Goal: Contribute content: Contribute content

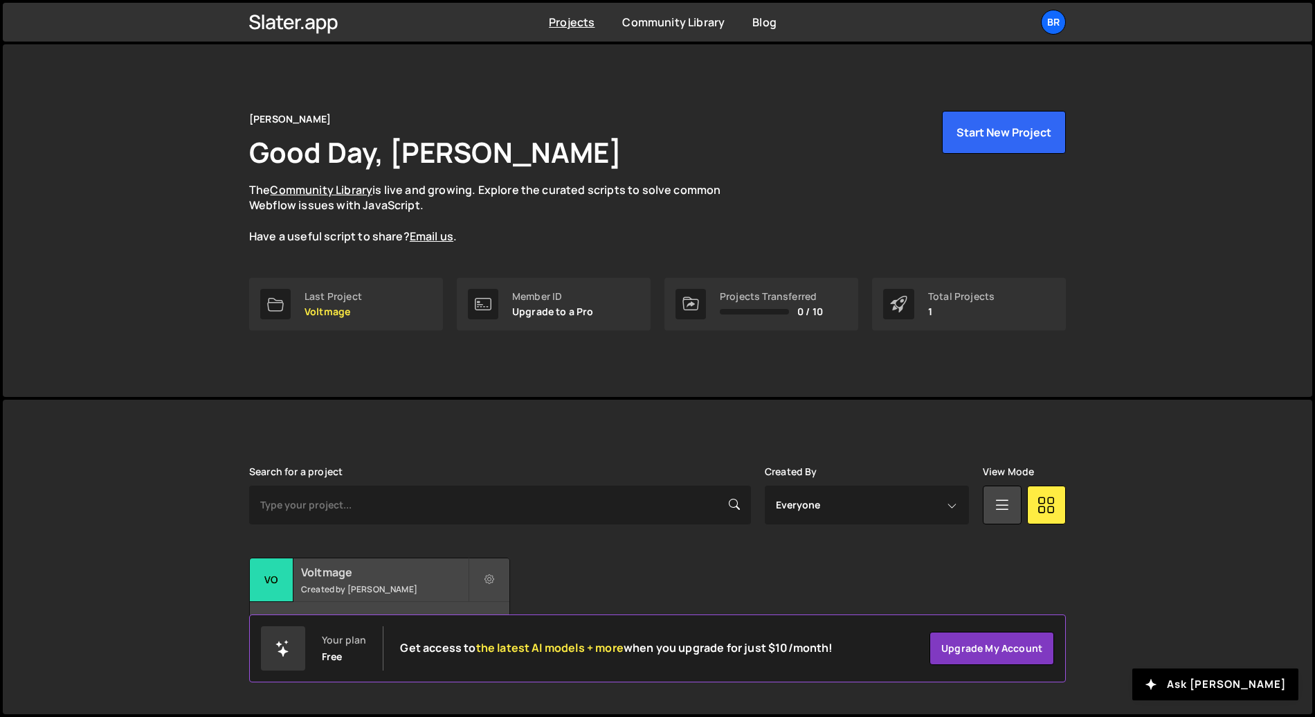
click at [378, 571] on h2 "Voltmage" at bounding box center [384, 571] width 167 height 15
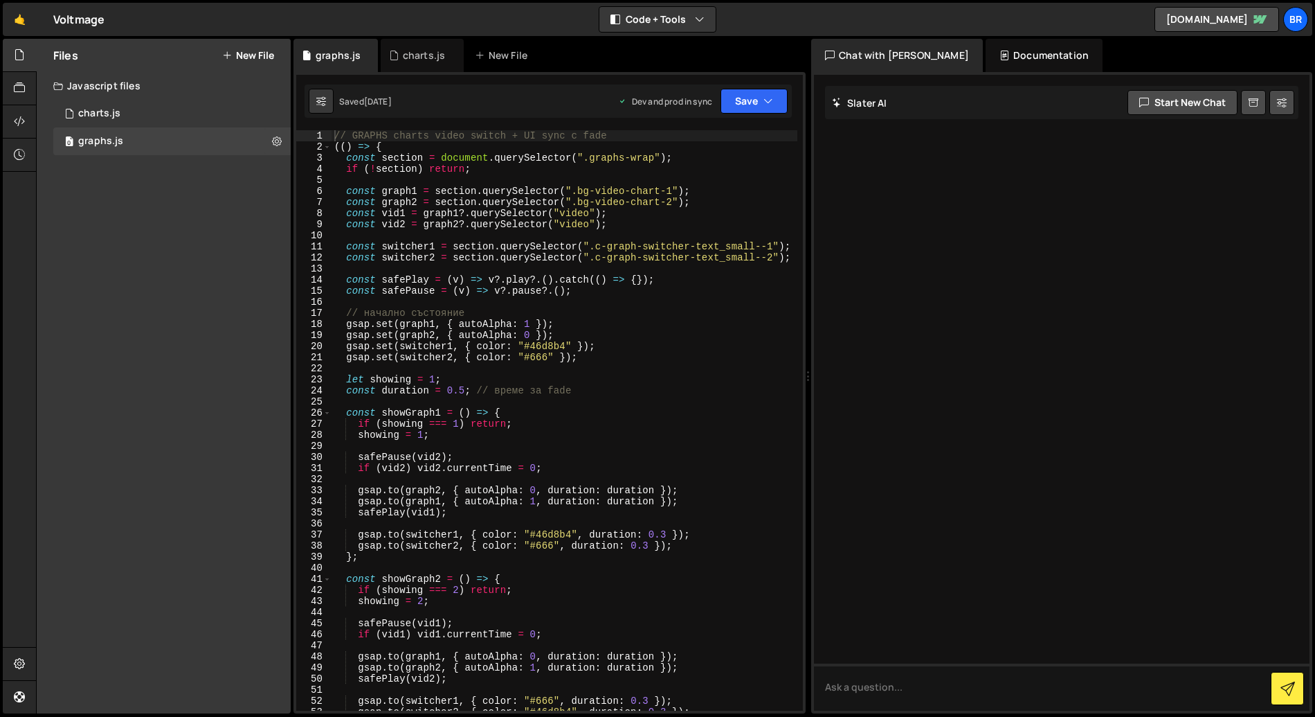
click at [262, 57] on button "New File" at bounding box center [248, 55] width 52 height 11
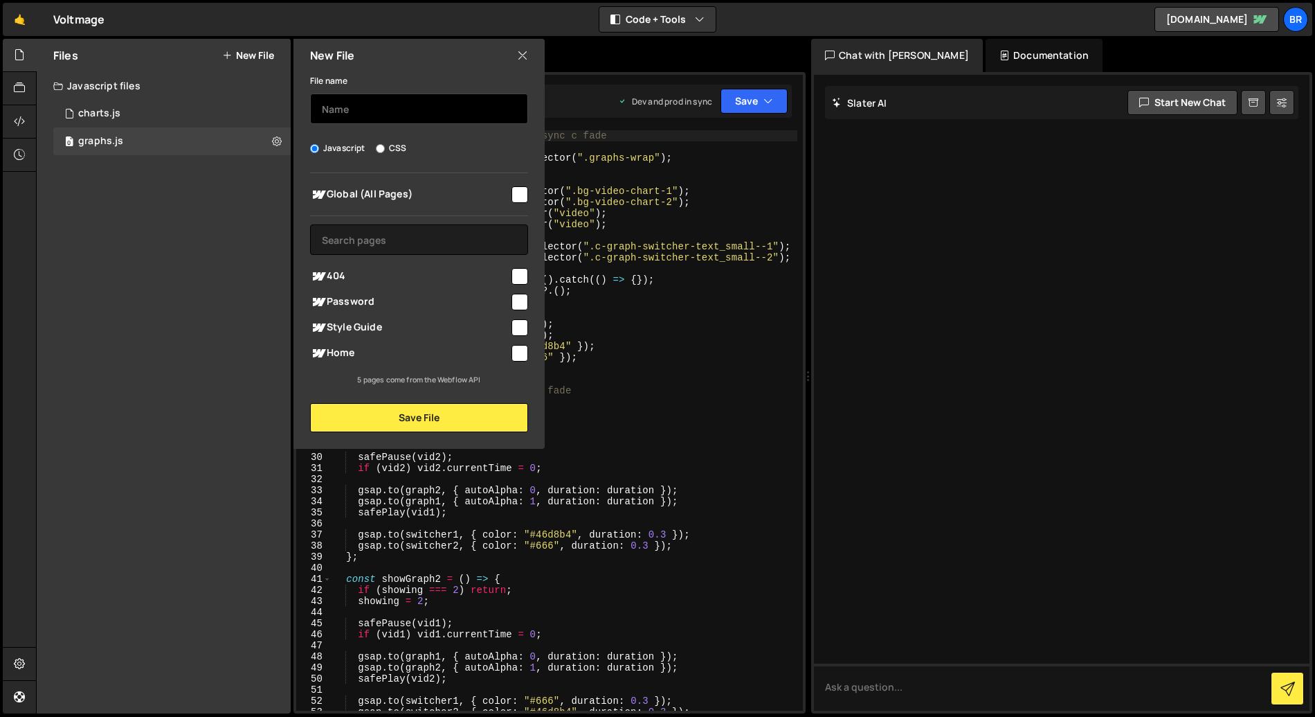
click at [388, 116] on input "text" at bounding box center [419, 108] width 218 height 30
type input "charts-mobile"
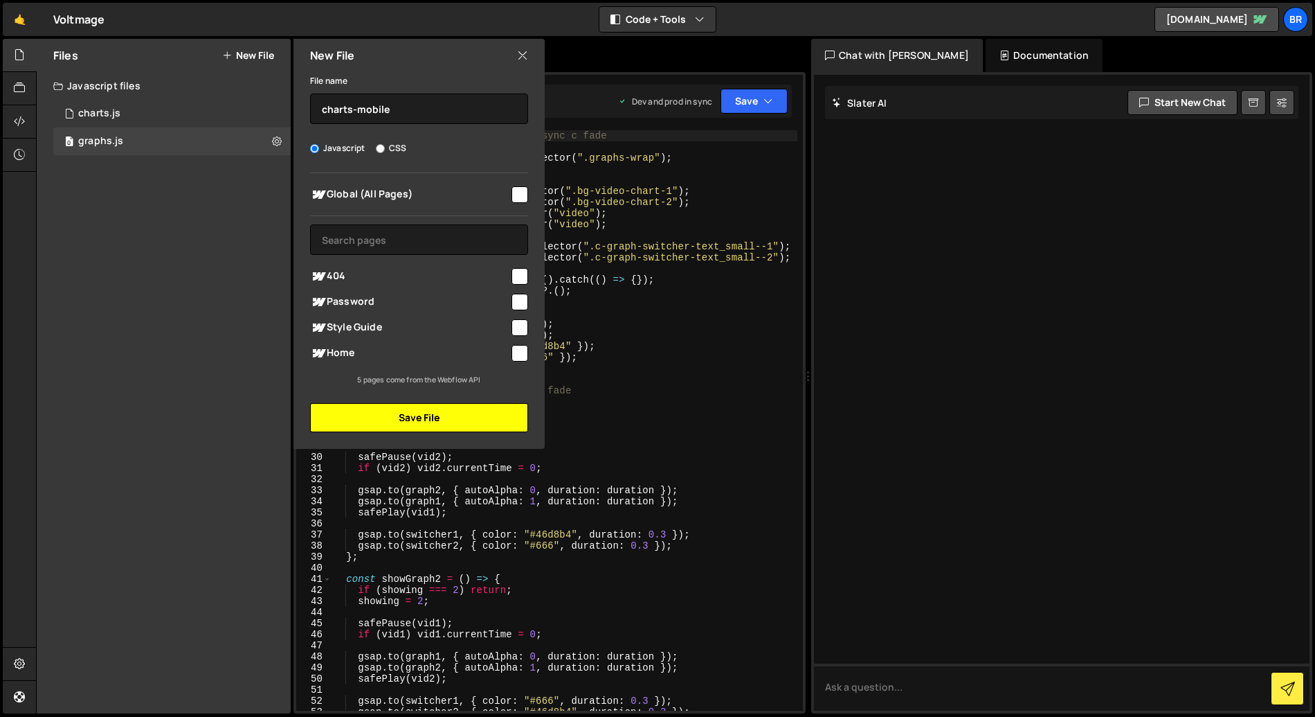
click at [431, 413] on button "Save File" at bounding box center [419, 417] width 218 height 29
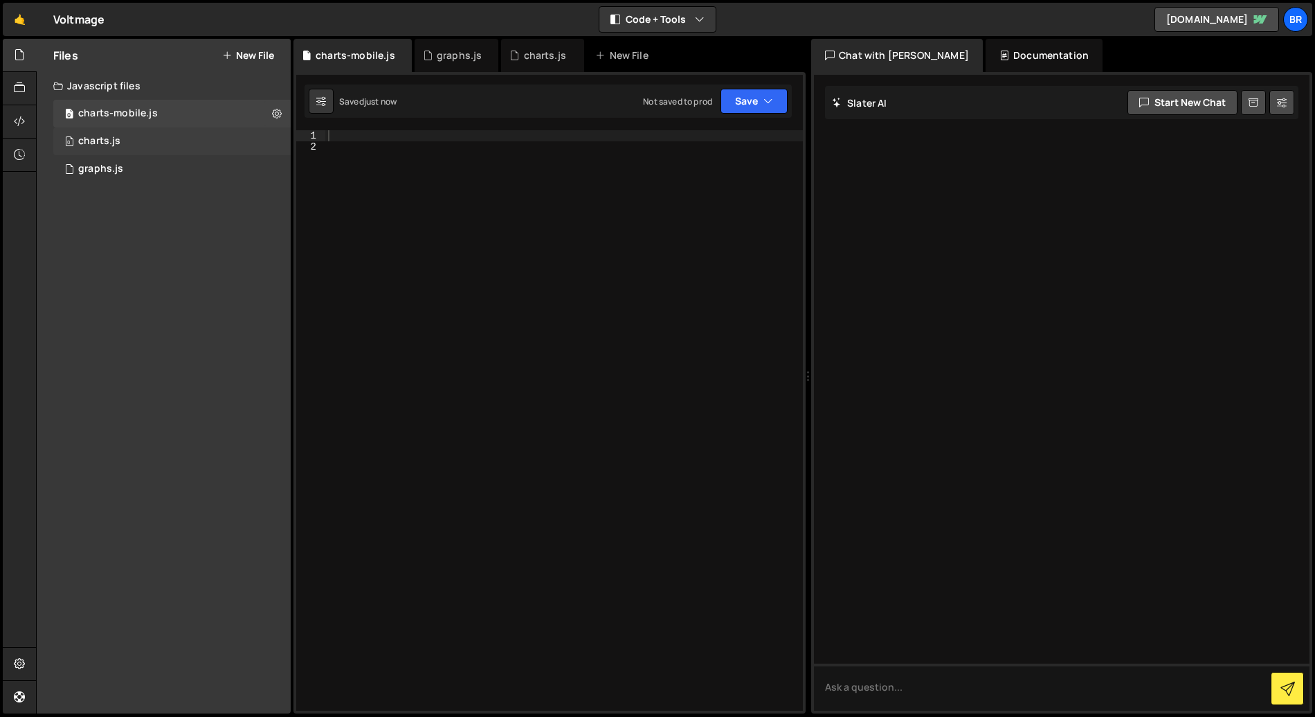
click at [123, 143] on div "0 charts.js 0" at bounding box center [171, 141] width 237 height 28
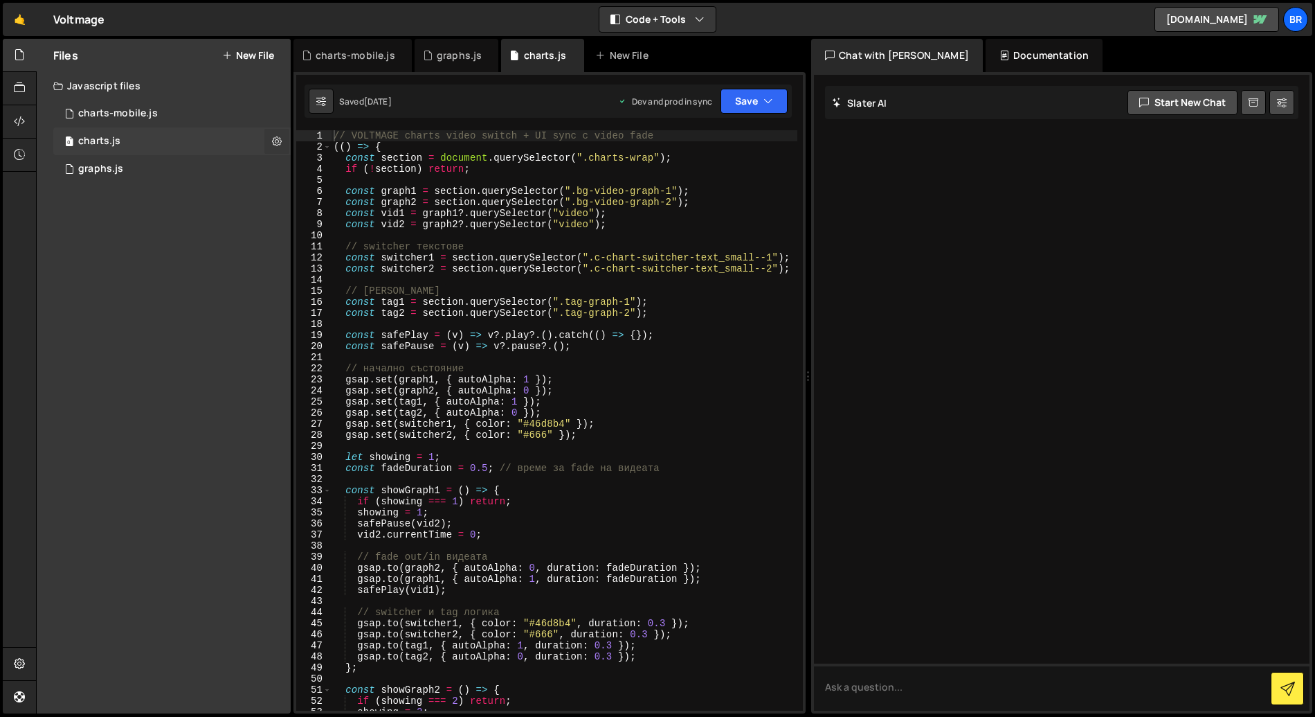
click at [282, 142] on button at bounding box center [276, 141] width 25 height 25
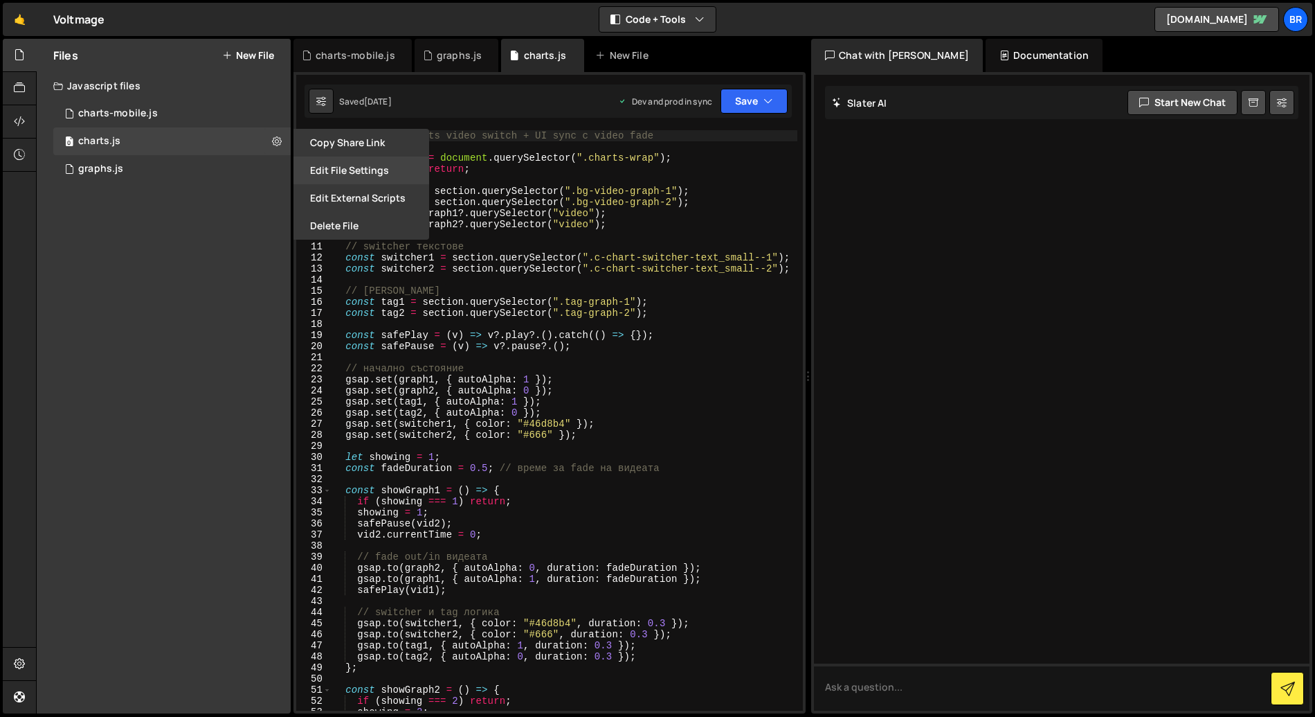
click at [356, 174] on button "Edit File Settings" at bounding box center [362, 170] width 136 height 28
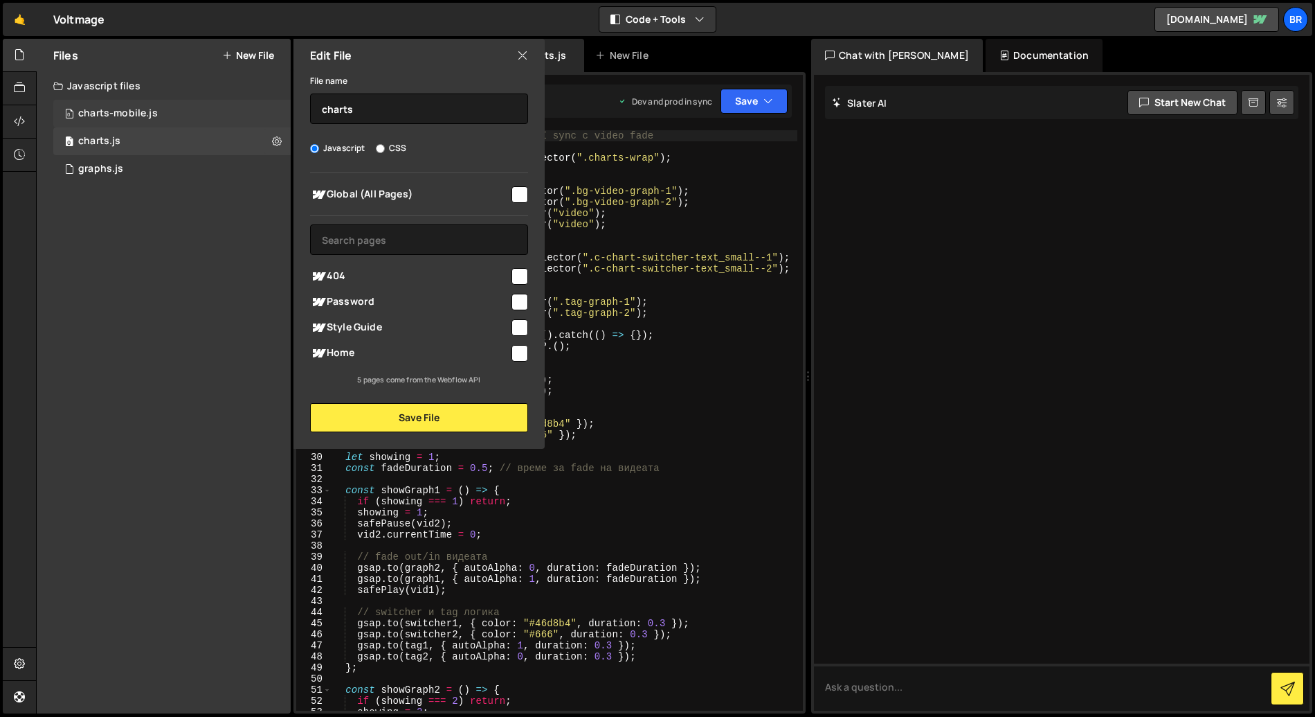
click at [156, 122] on div "0 charts-mobile.js 0" at bounding box center [171, 114] width 237 height 28
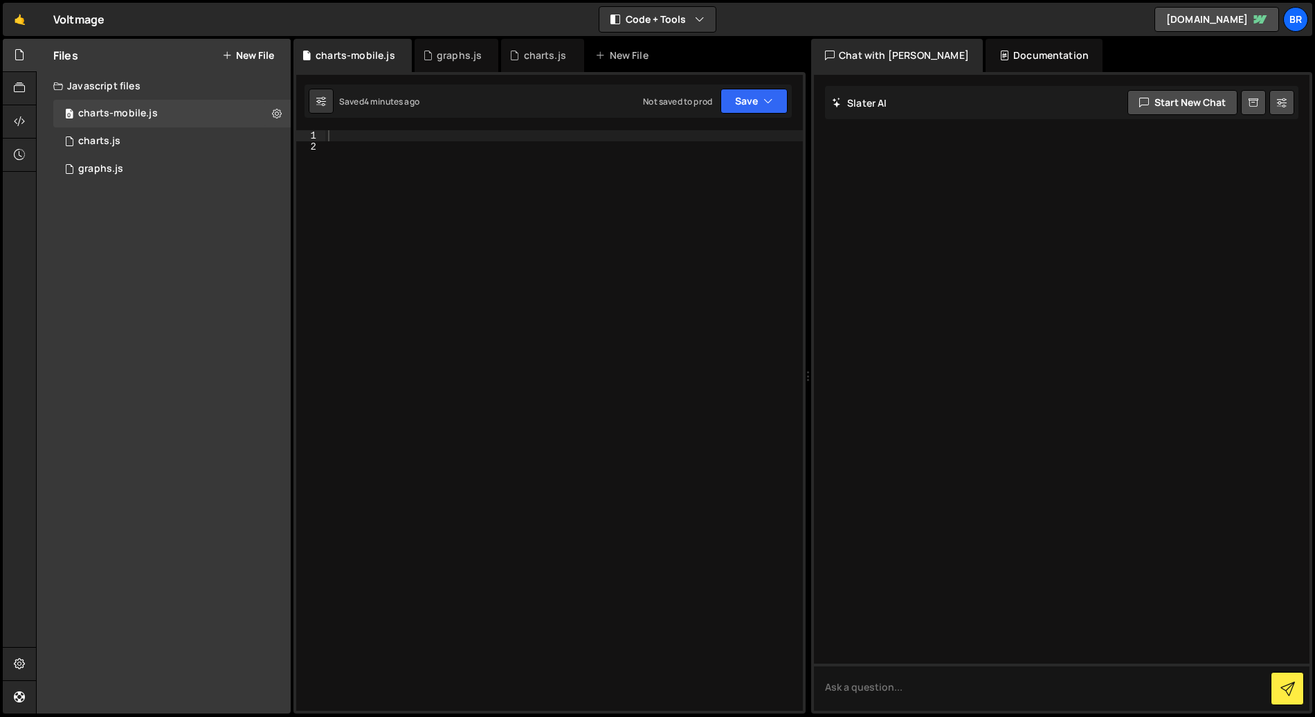
click at [334, 138] on div at bounding box center [564, 431] width 478 height 602
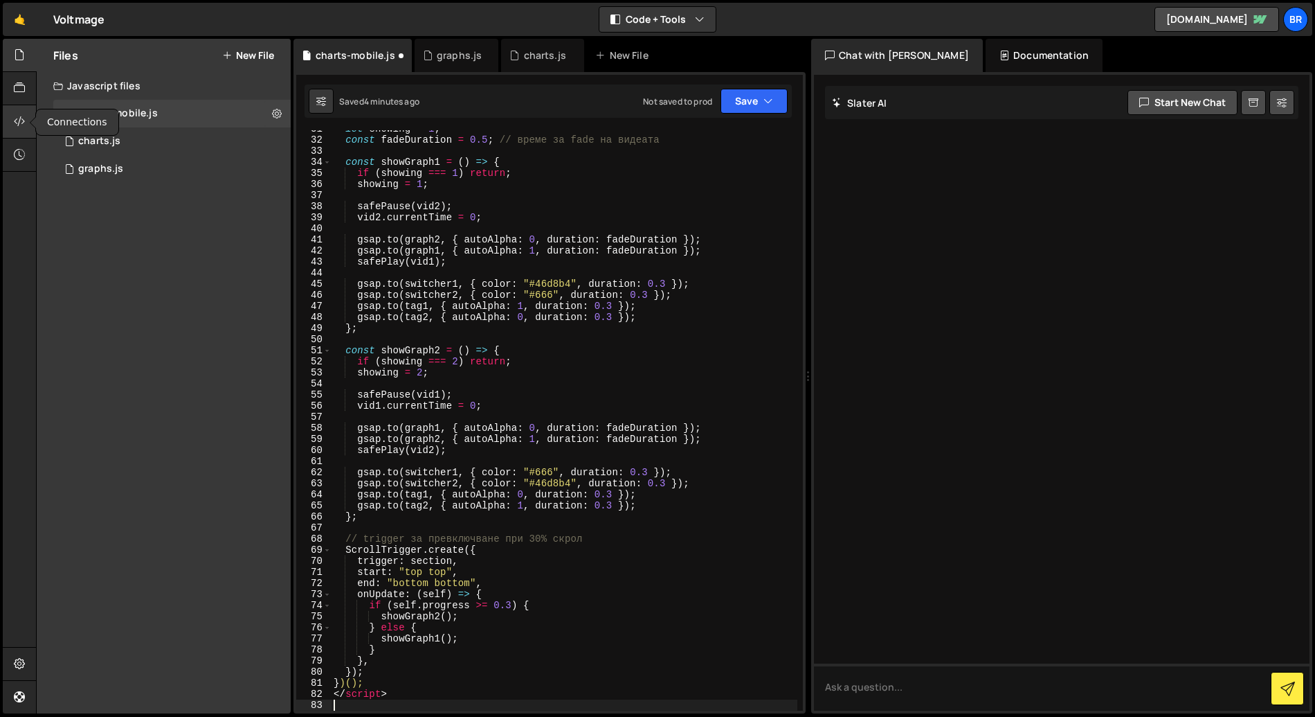
click at [18, 119] on icon at bounding box center [19, 121] width 11 height 15
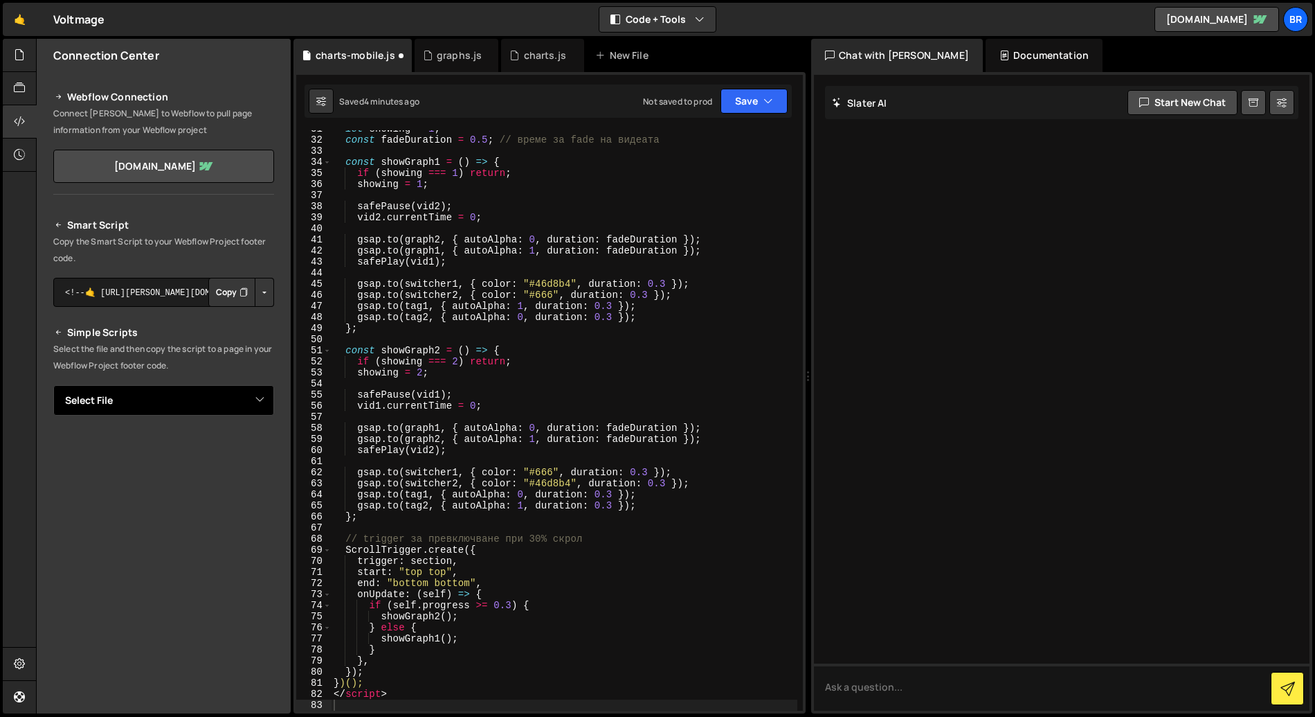
click at [235, 394] on select "Select File charts.js graphs.js charts-mobile.js" at bounding box center [163, 400] width 221 height 30
select select "46220"
click at [53, 385] on select "Select File charts.js graphs.js charts-mobile.js" at bounding box center [163, 400] width 221 height 30
click at [227, 289] on button "Copy" at bounding box center [231, 292] width 47 height 29
click at [24, 91] on icon at bounding box center [19, 87] width 11 height 15
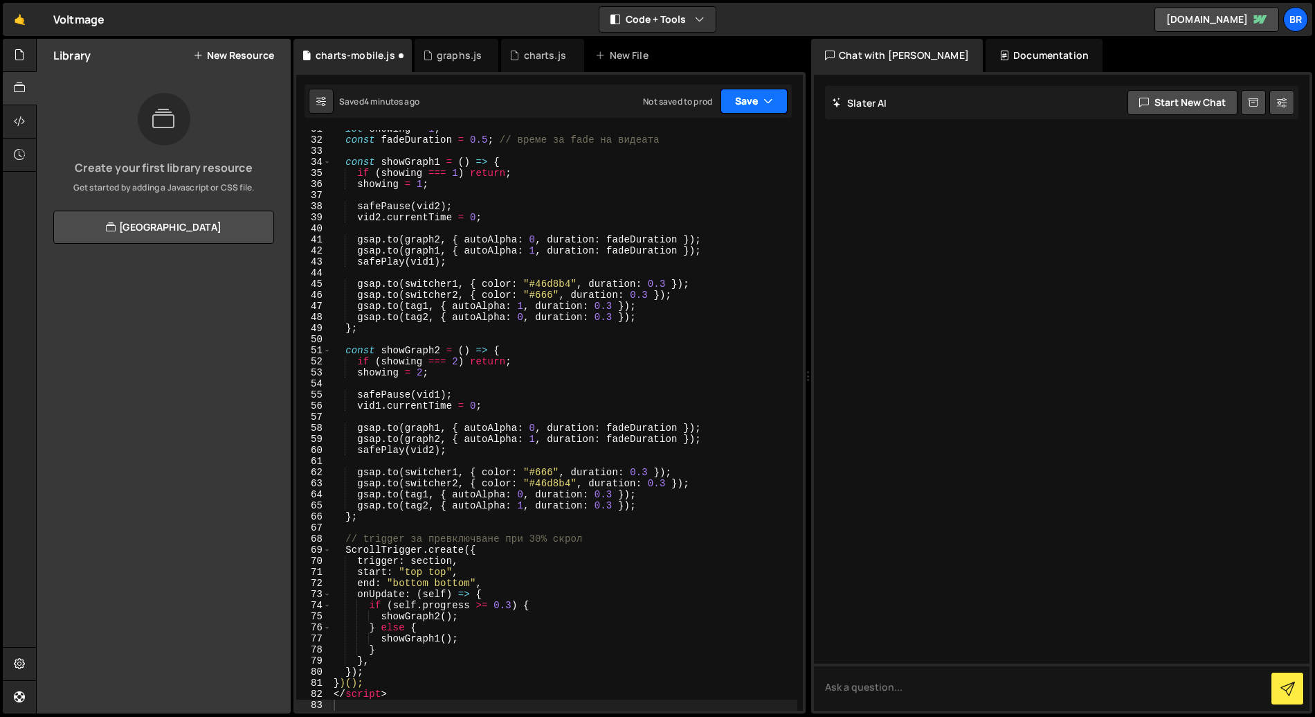
click at [752, 102] on button "Save" at bounding box center [754, 101] width 67 height 25
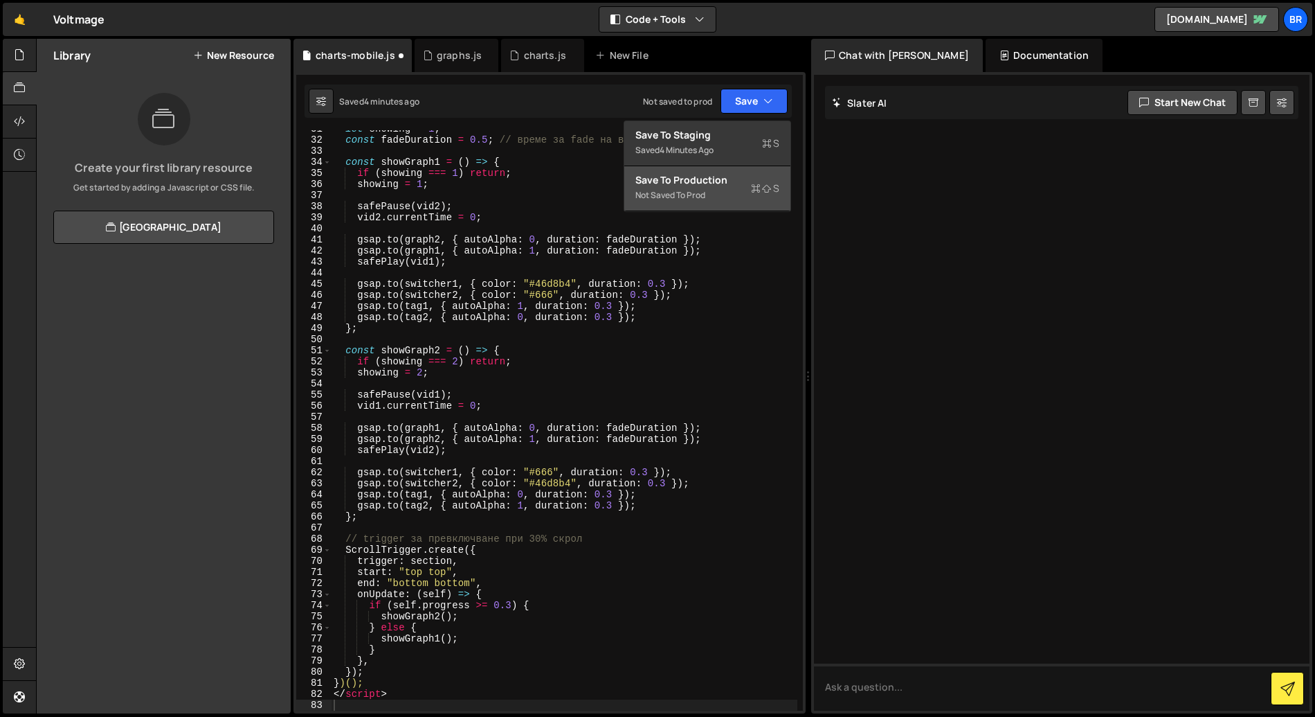
click at [740, 190] on div "Not saved to prod" at bounding box center [708, 195] width 144 height 17
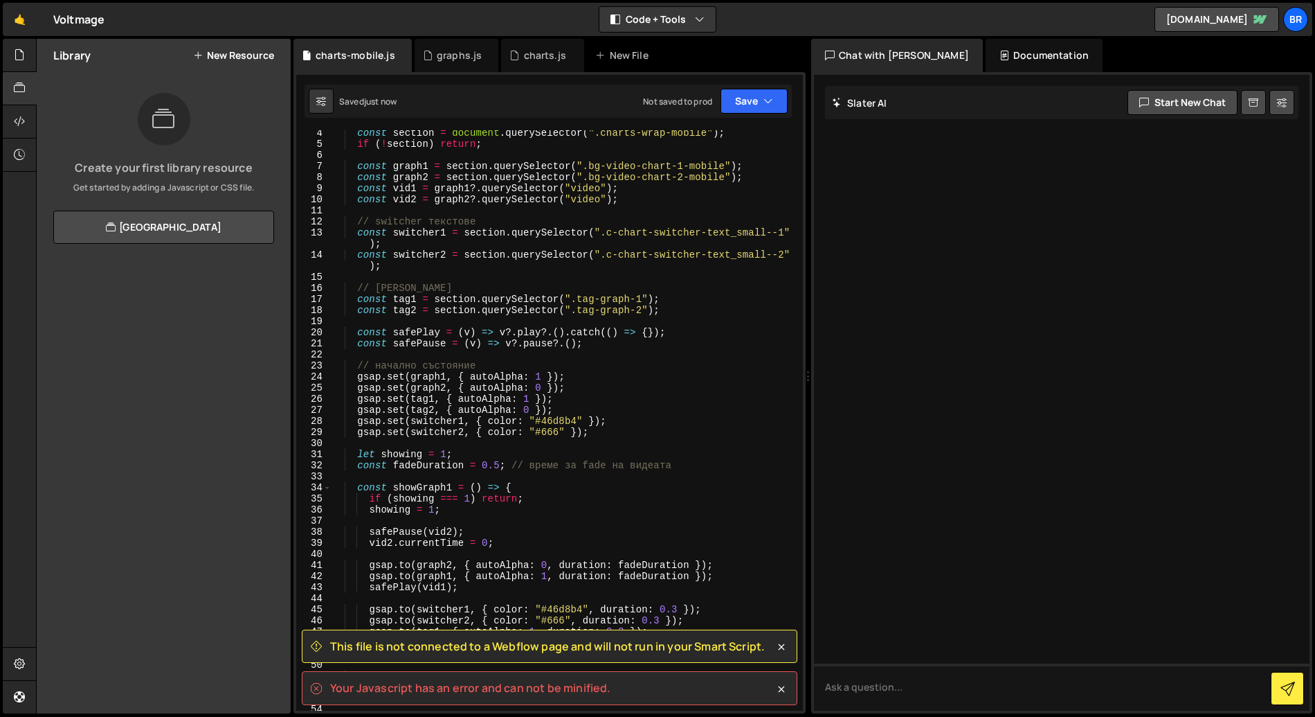
scroll to position [0, 0]
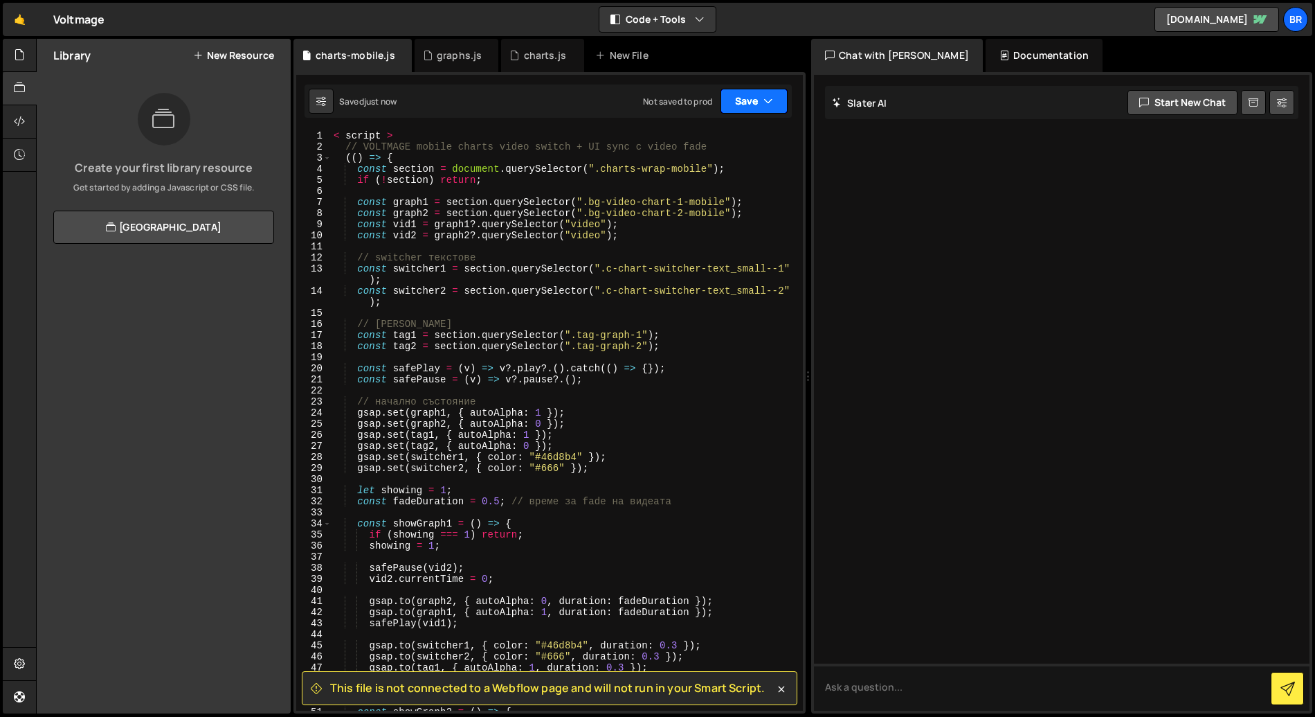
click at [740, 104] on button "Save" at bounding box center [754, 101] width 67 height 25
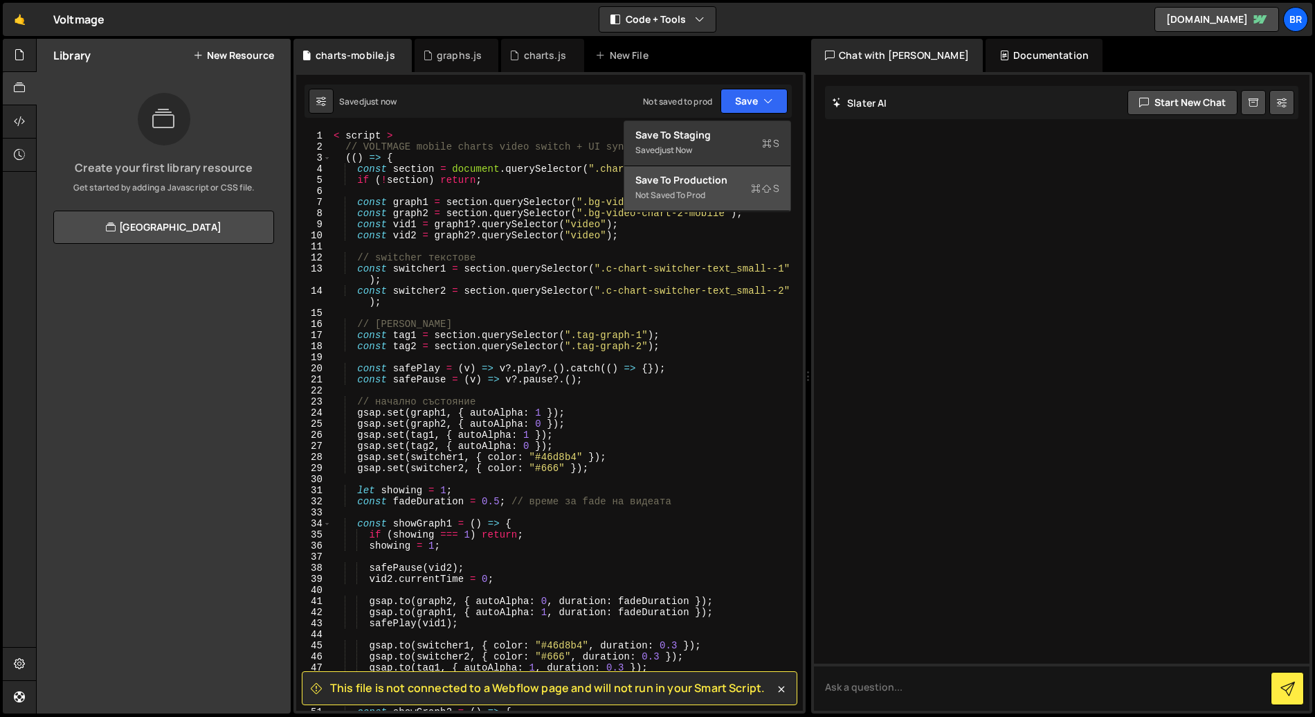
click at [718, 189] on div "Not saved to prod" at bounding box center [708, 195] width 144 height 17
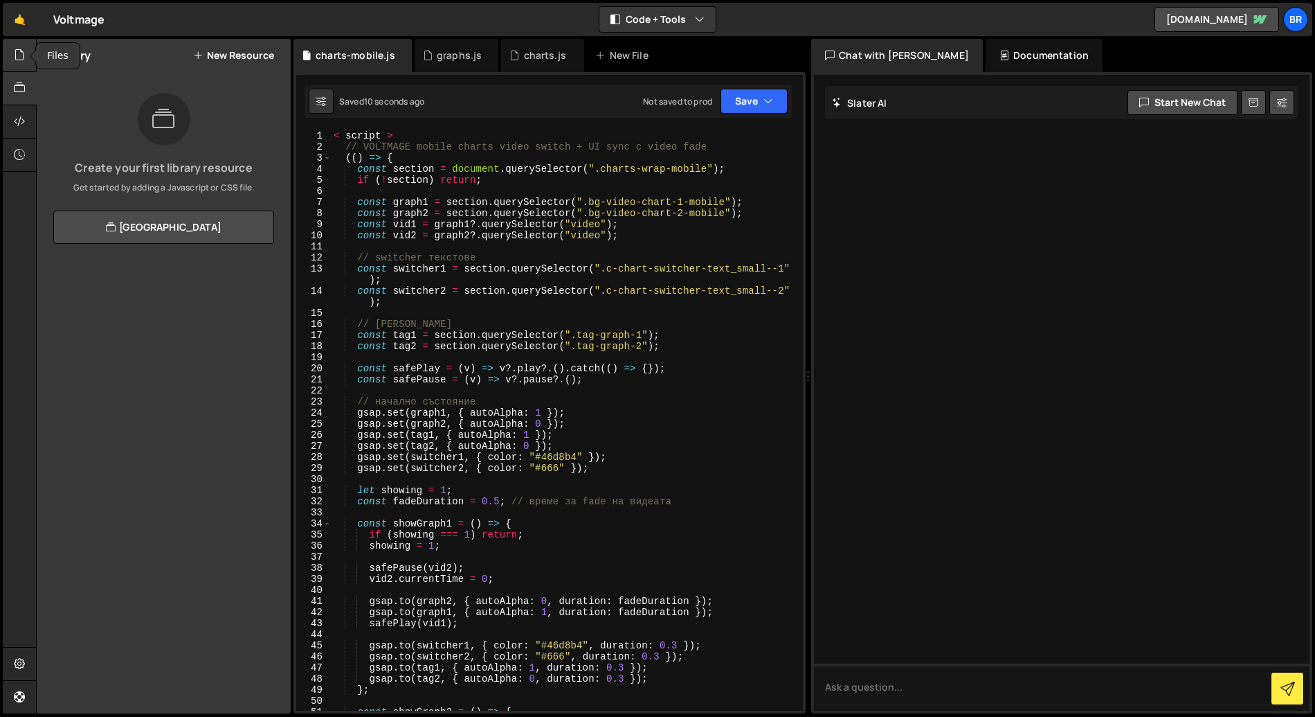
click at [24, 64] on div at bounding box center [20, 55] width 34 height 33
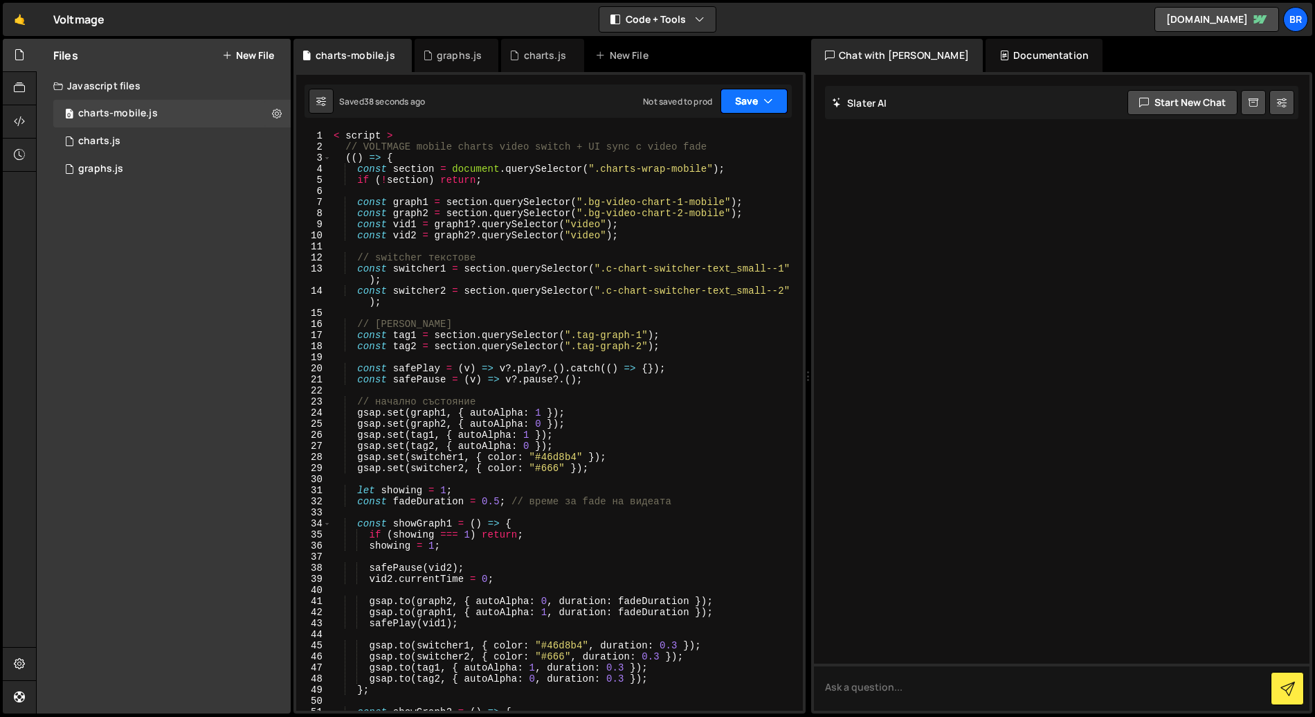
click at [753, 107] on button "Save" at bounding box center [754, 101] width 67 height 25
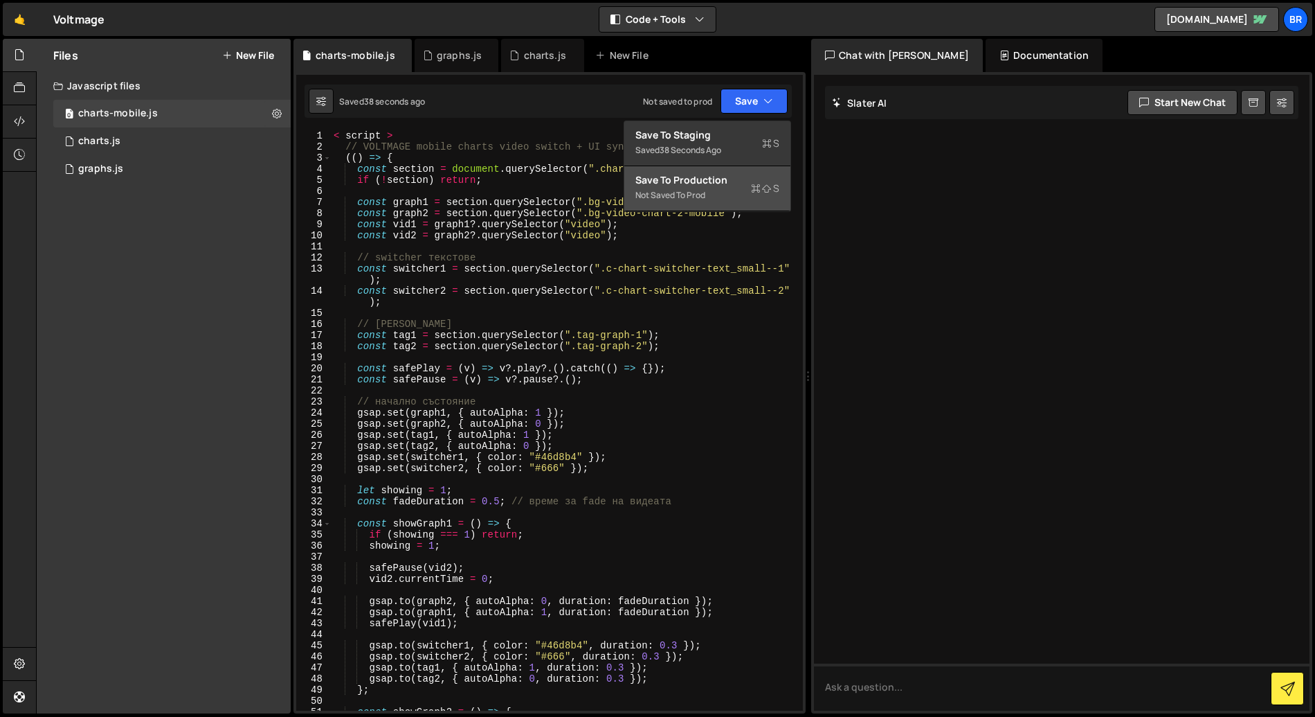
click at [712, 199] on div "Not saved to prod" at bounding box center [708, 195] width 144 height 17
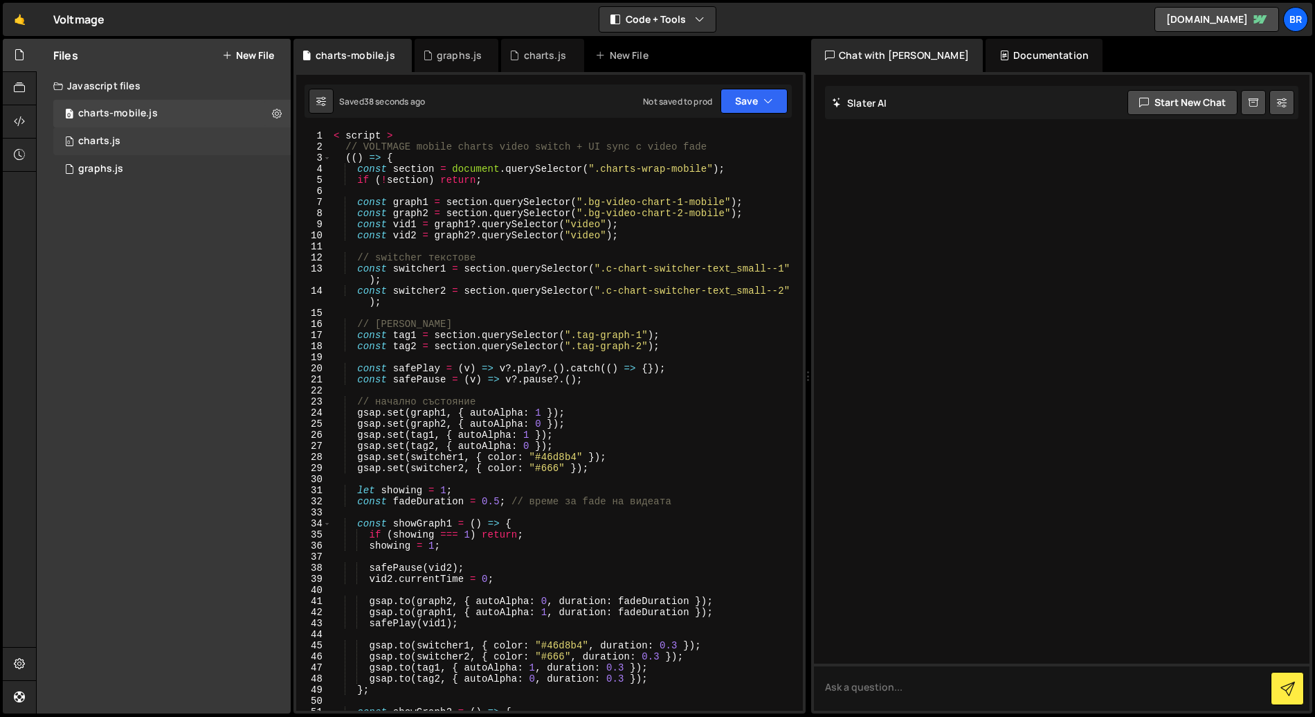
click at [124, 139] on div "0 charts.js 0" at bounding box center [171, 141] width 237 height 28
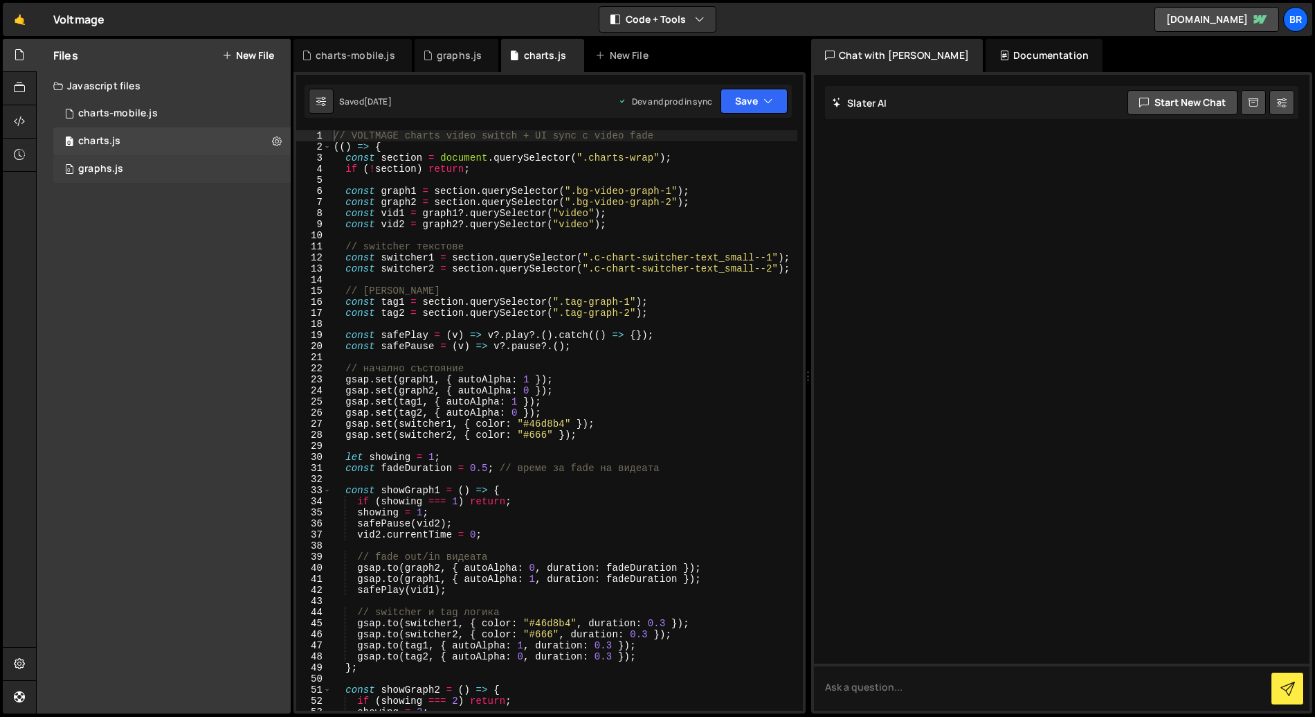
click at [109, 174] on div "graphs.js" at bounding box center [100, 169] width 45 height 12
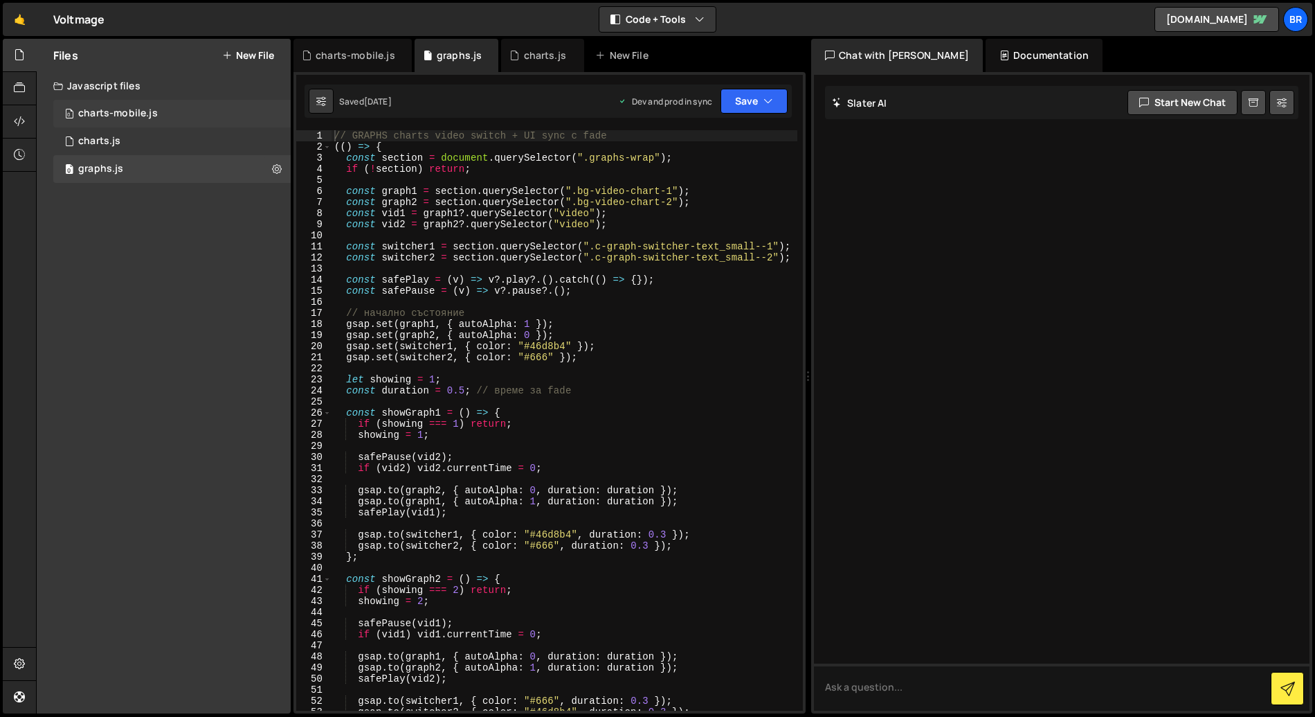
click at [118, 109] on div "charts-mobile.js" at bounding box center [118, 113] width 80 height 12
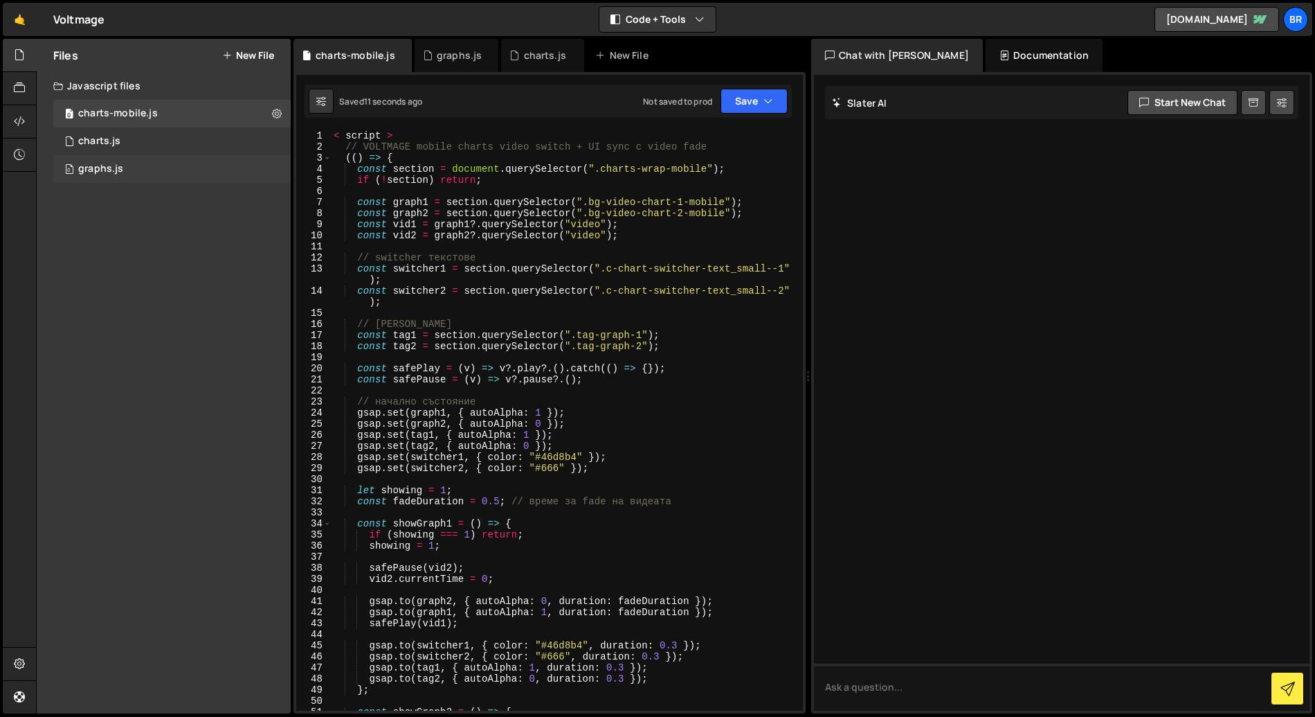
click at [92, 165] on div "graphs.js" at bounding box center [100, 169] width 45 height 12
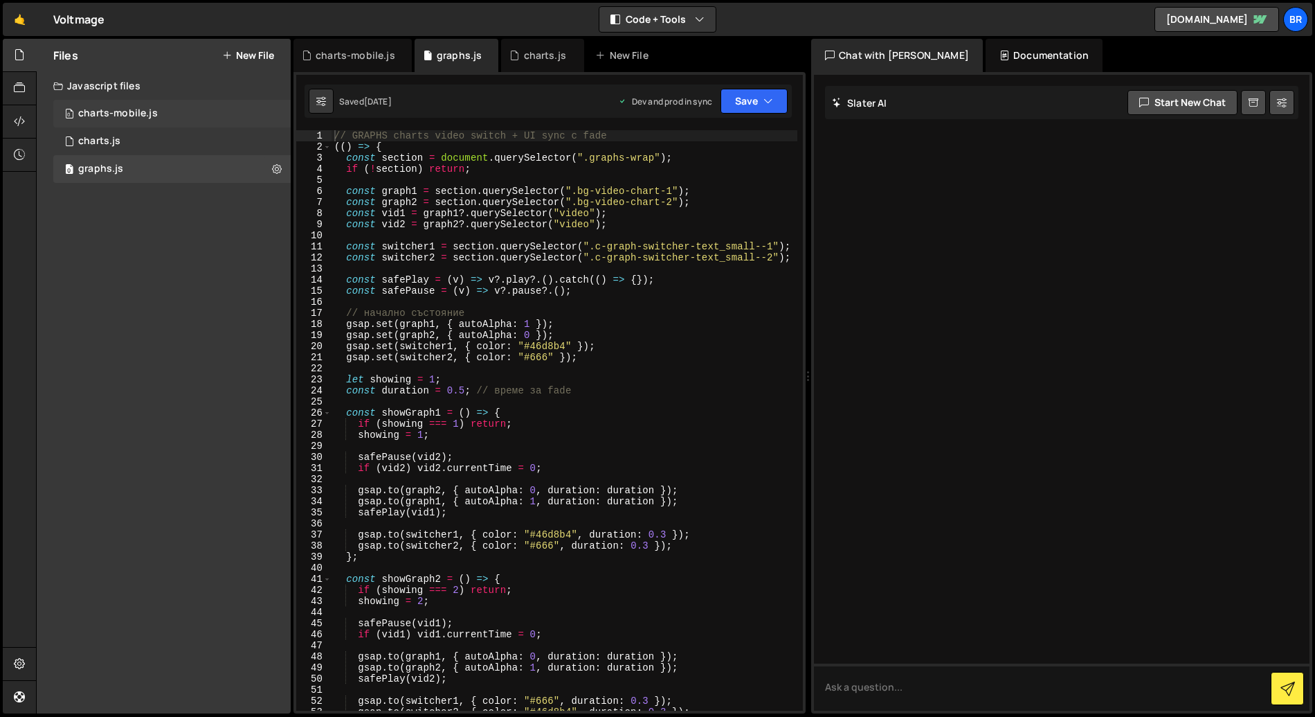
click at [105, 116] on div "charts-mobile.js" at bounding box center [118, 113] width 80 height 12
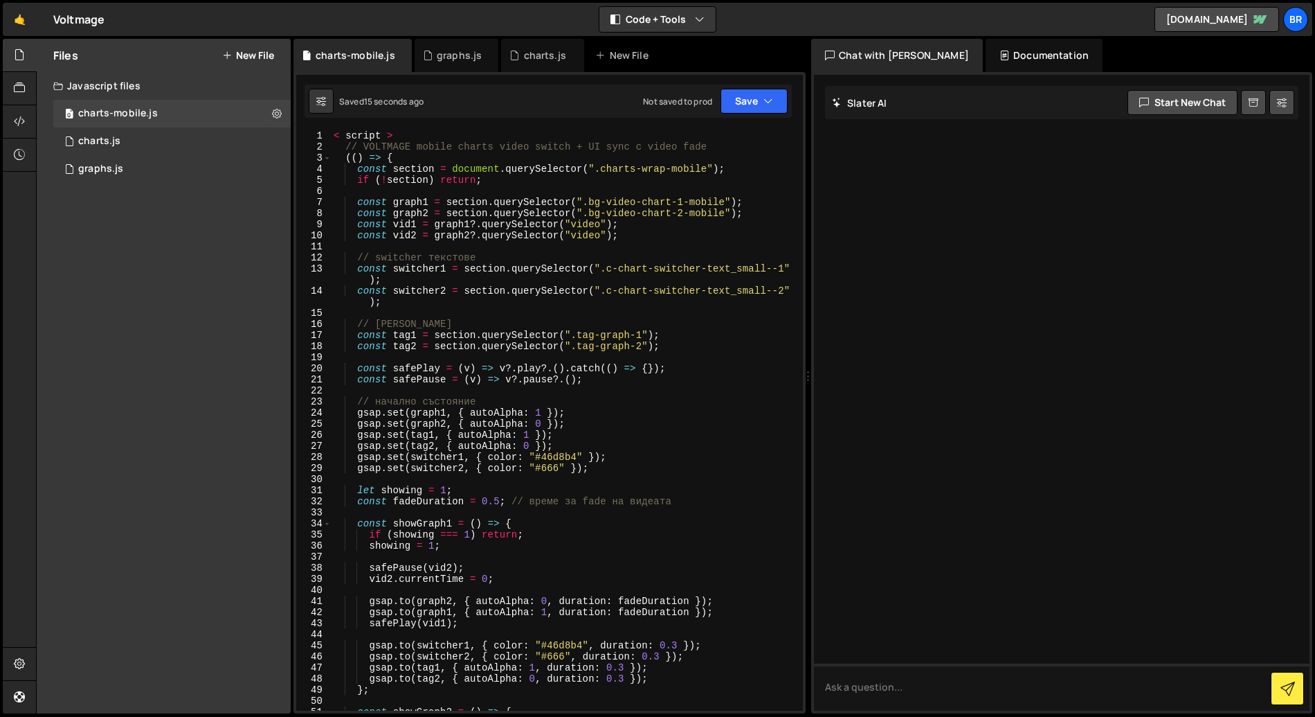
type textarea "< script >"
drag, startPoint x: 416, startPoint y: 134, endPoint x: 316, endPoint y: 136, distance: 99.7
click at [316, 136] on div "< script > 1 2 3 4 5 6 7 8 9 10 11 12 13 14 15 16 17 18 19 20 21 22 23 24 25 26…" at bounding box center [549, 420] width 507 height 580
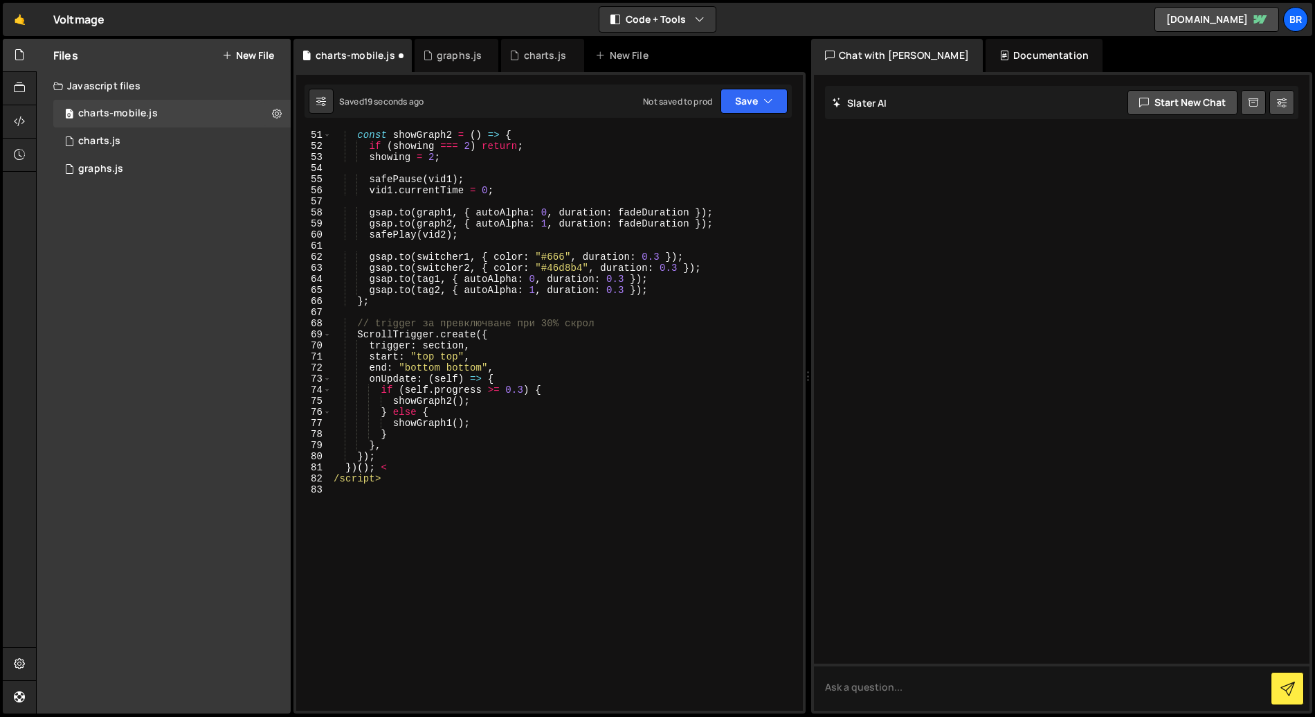
scroll to position [646, 0]
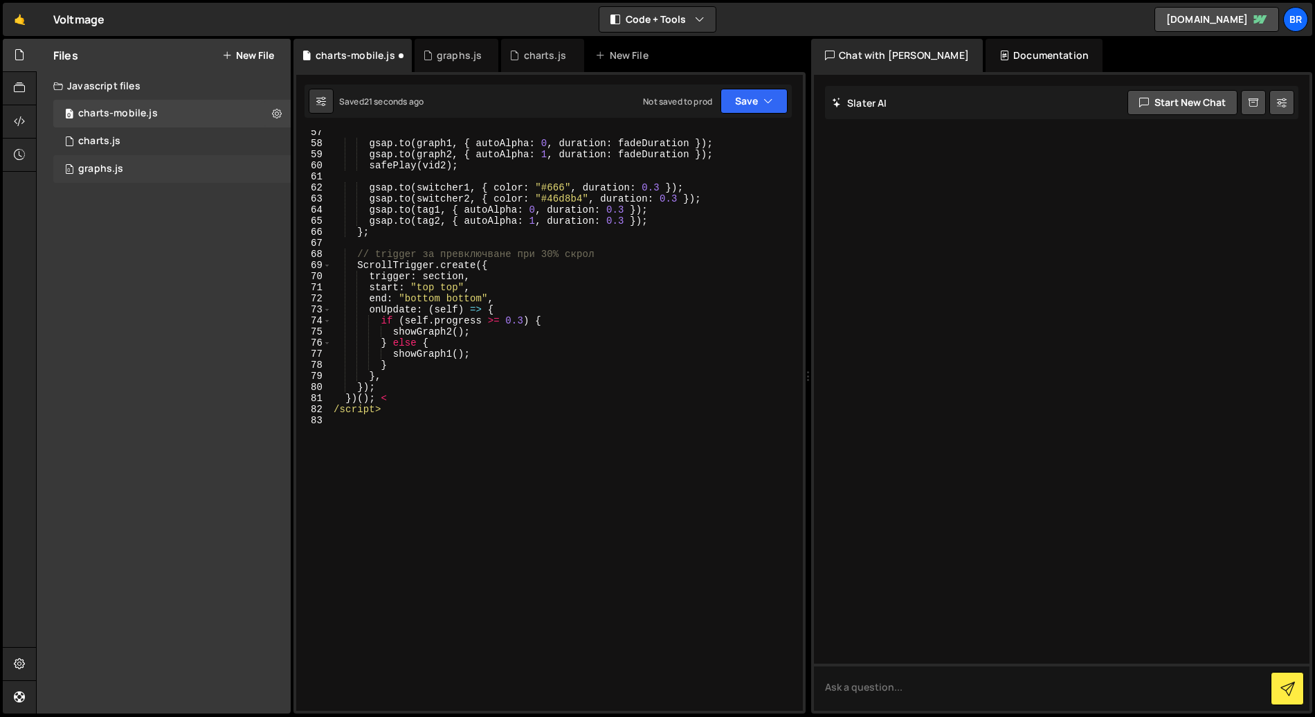
click at [122, 165] on div "0 graphs.js 0" at bounding box center [171, 169] width 237 height 28
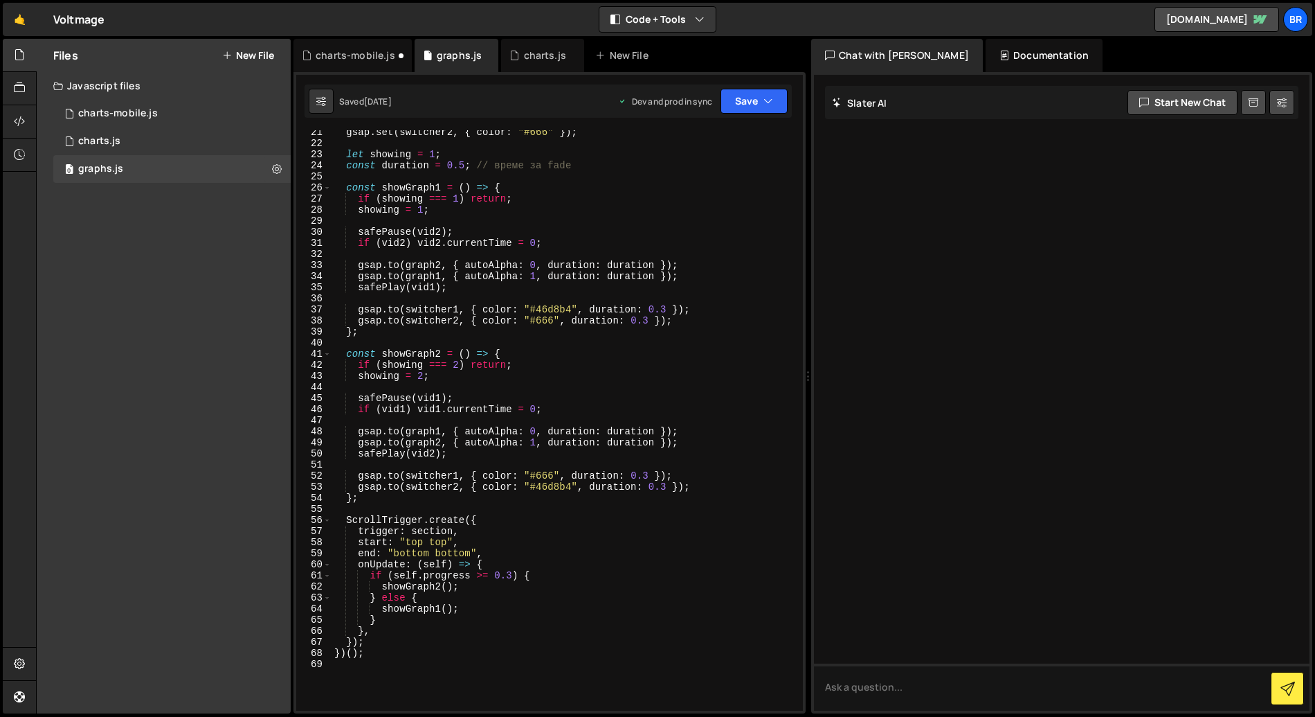
scroll to position [469, 0]
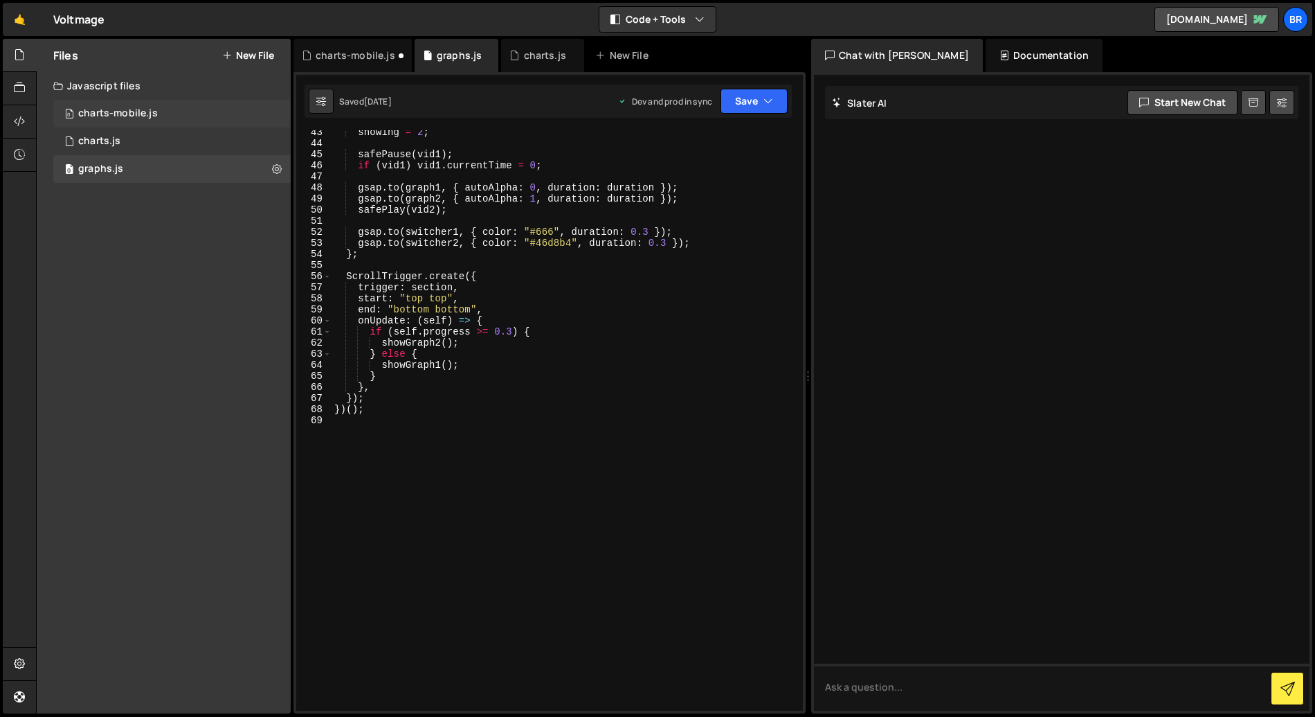
click at [117, 116] on div "charts-mobile.js" at bounding box center [118, 113] width 80 height 12
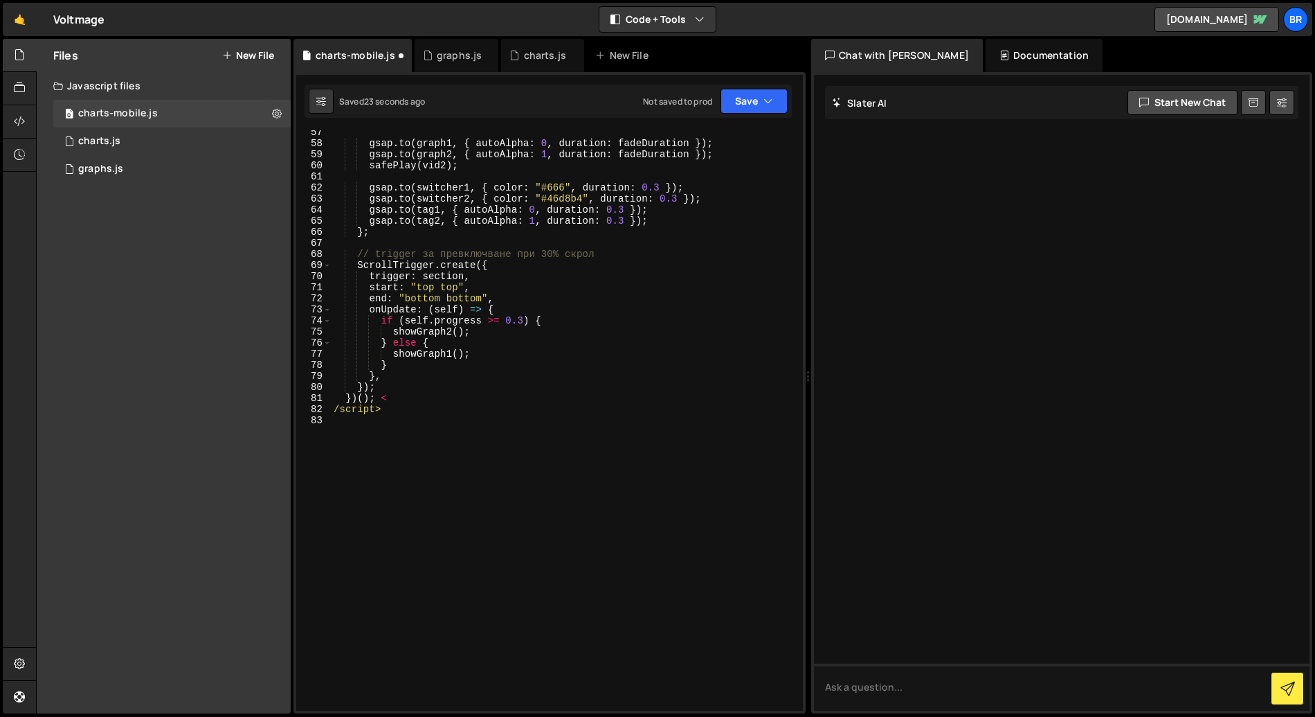
type textarea "/script>"
drag, startPoint x: 393, startPoint y: 413, endPoint x: 287, endPoint y: 411, distance: 105.9
click at [287, 411] on div "Files New File Javascript files 0 charts-mobile.js 0 0 charts.js 0 0 graphs.js …" at bounding box center [675, 376] width 1279 height 675
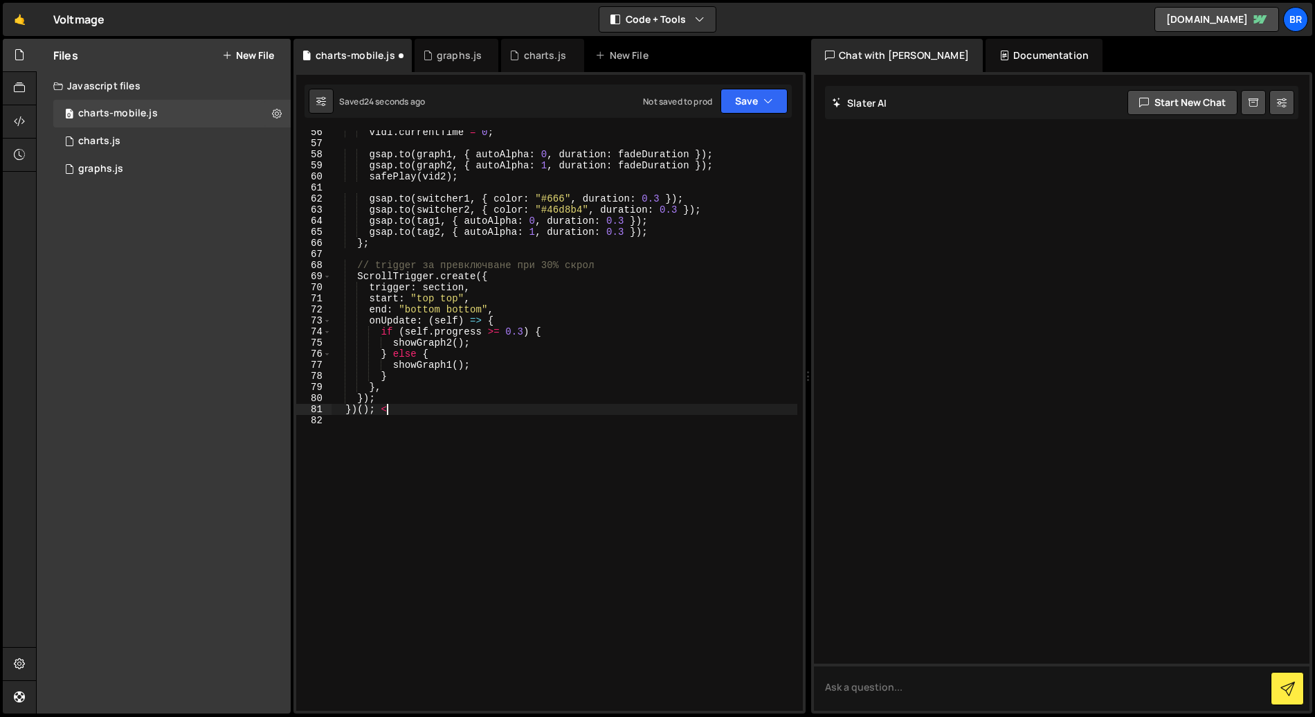
scroll to position [635, 0]
click at [738, 102] on button "Save" at bounding box center [754, 101] width 67 height 25
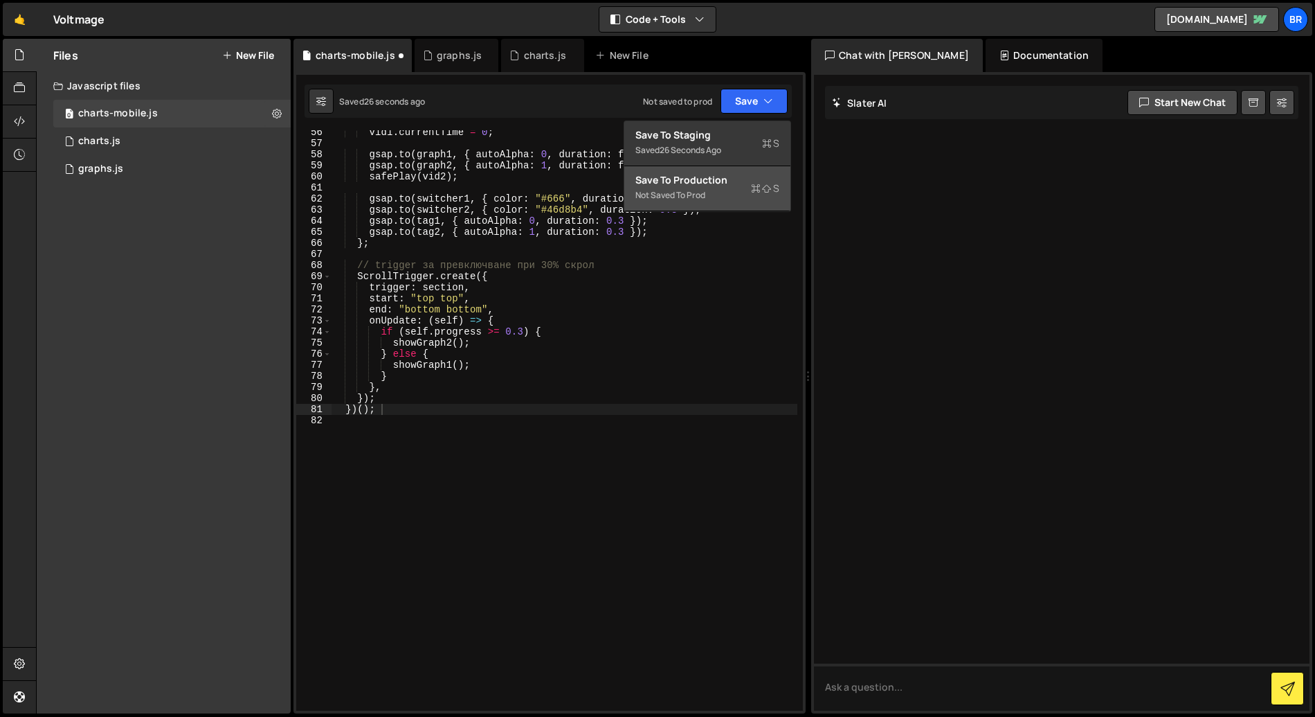
click at [713, 188] on div "Not saved to prod" at bounding box center [708, 195] width 144 height 17
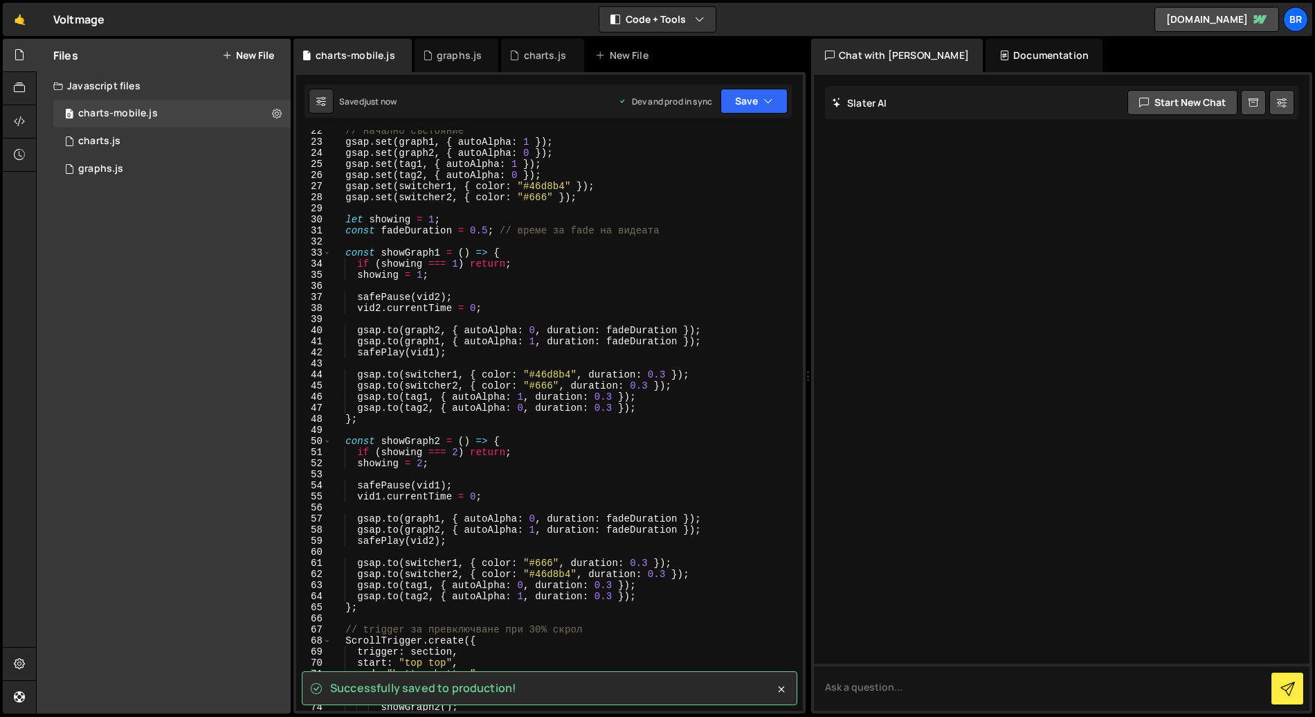
scroll to position [0, 0]
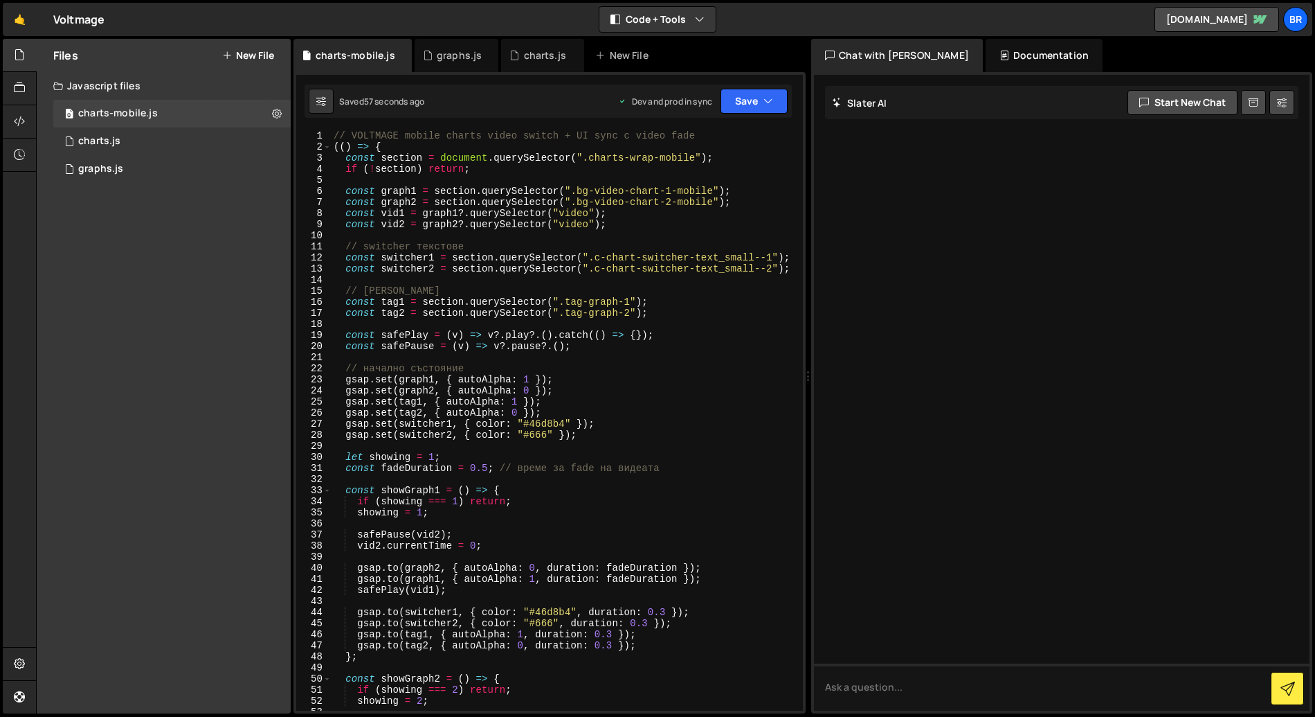
type textarea "(() => {"
click at [338, 147] on div "// VOLTMAGE mobile charts video switch + UI sync с video fade (( ) => { const s…" at bounding box center [564, 431] width 467 height 602
click at [371, 176] on div "// VOLTMAGE mobile charts video switch + UI sync с video fade (( ) => { const s…" at bounding box center [564, 431] width 467 height 602
click at [753, 93] on button "Save" at bounding box center [754, 101] width 67 height 25
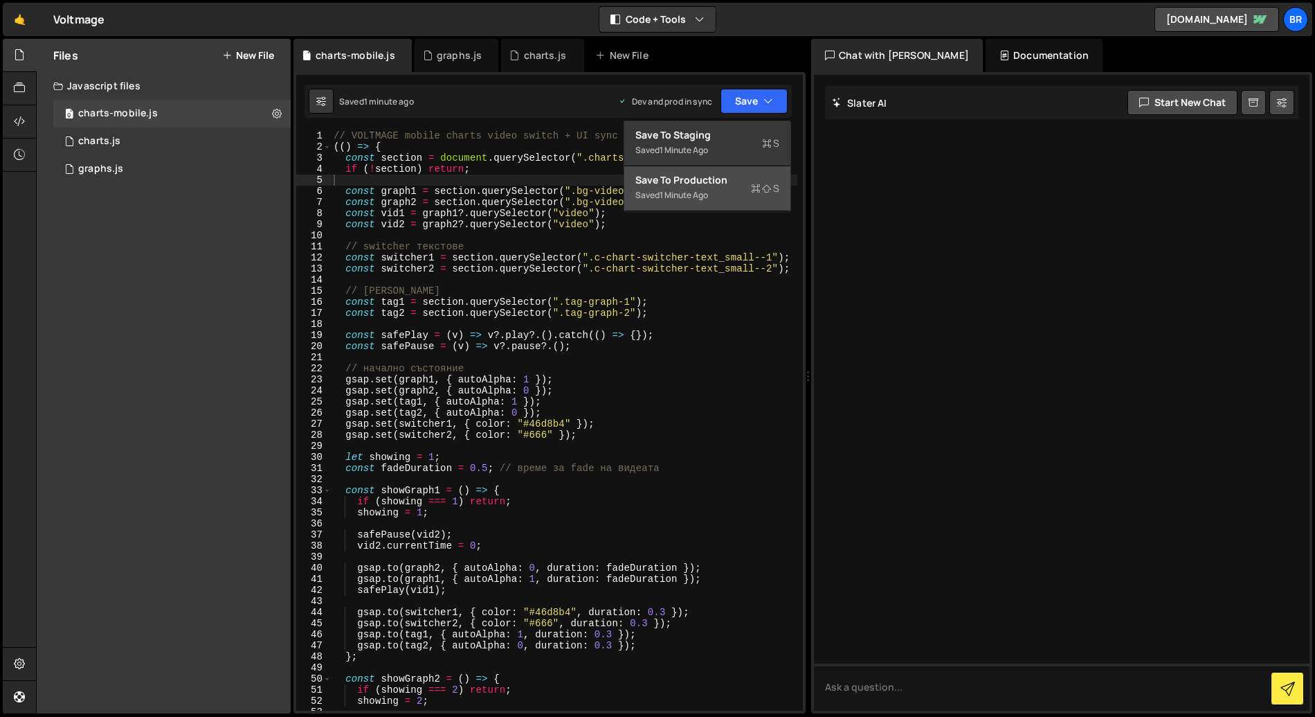
click at [722, 186] on div "Save to Production S" at bounding box center [708, 180] width 144 height 14
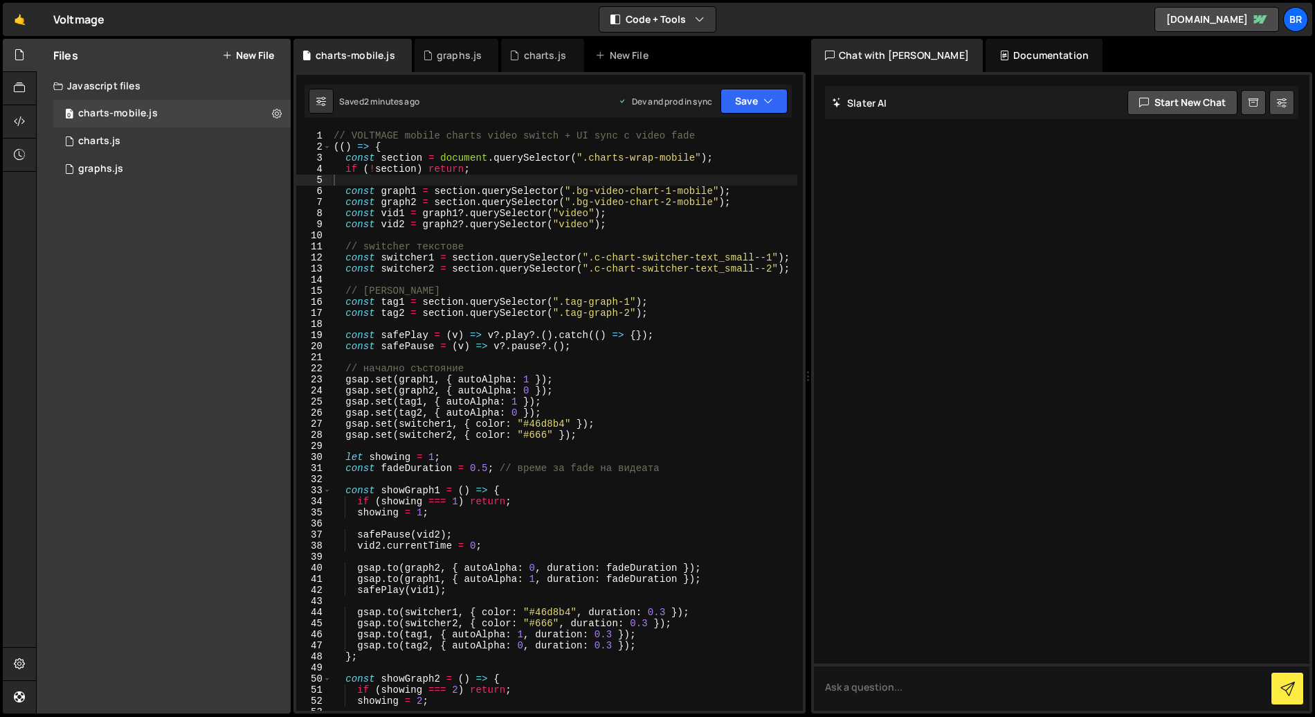
click at [515, 287] on div "// VOLTMAGE mobile charts video switch + UI sync с video fade (( ) => { const s…" at bounding box center [564, 431] width 467 height 602
type textarea "})();"
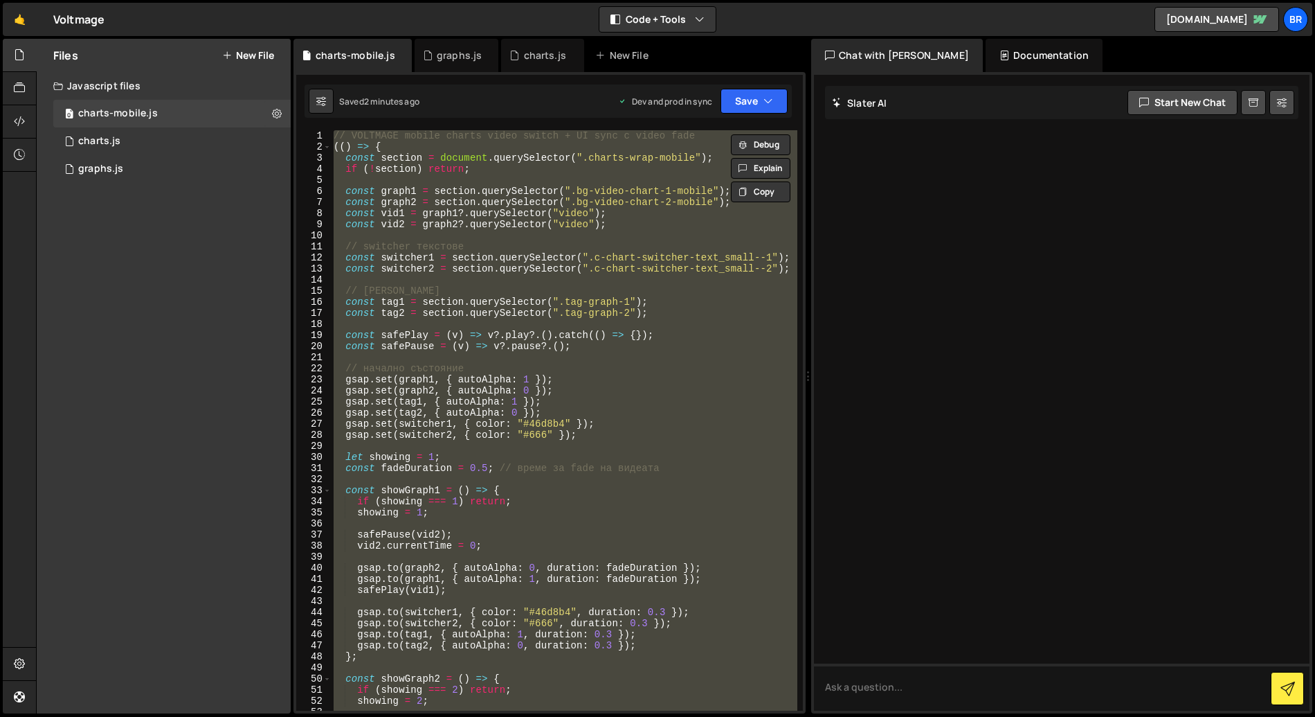
paste textarea
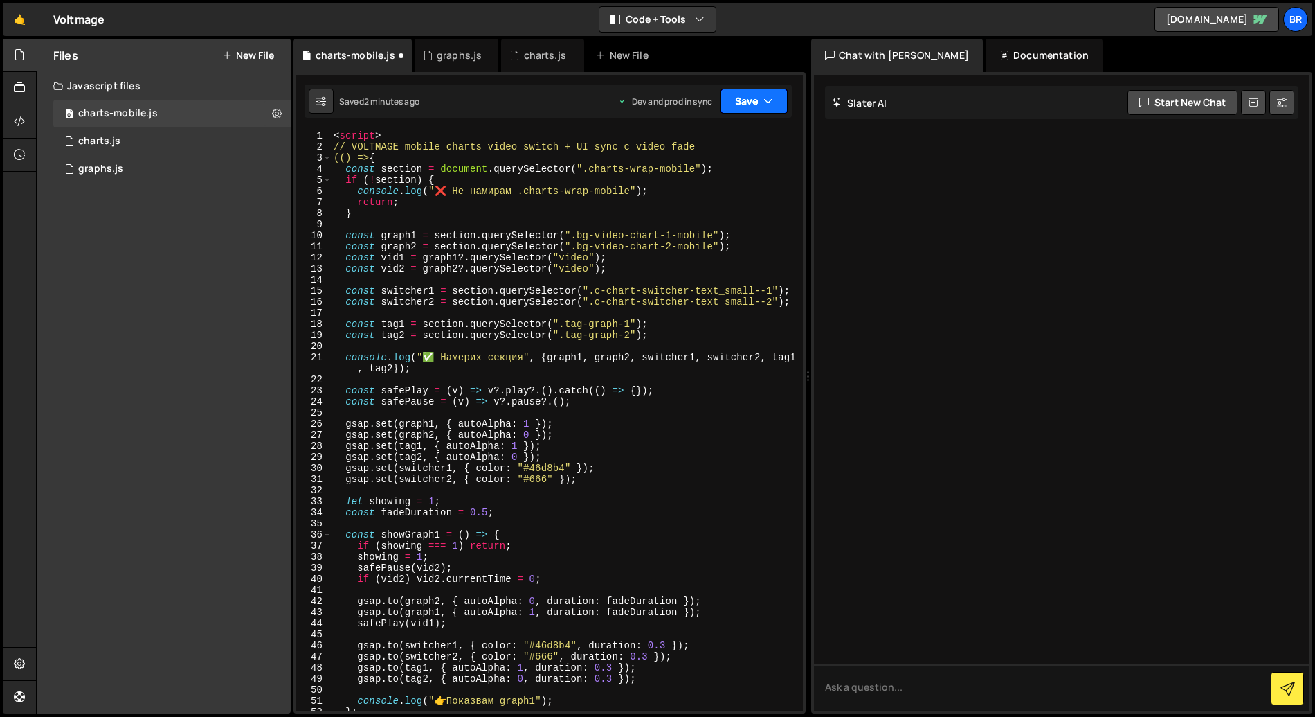
click at [751, 107] on button "Save" at bounding box center [754, 101] width 67 height 25
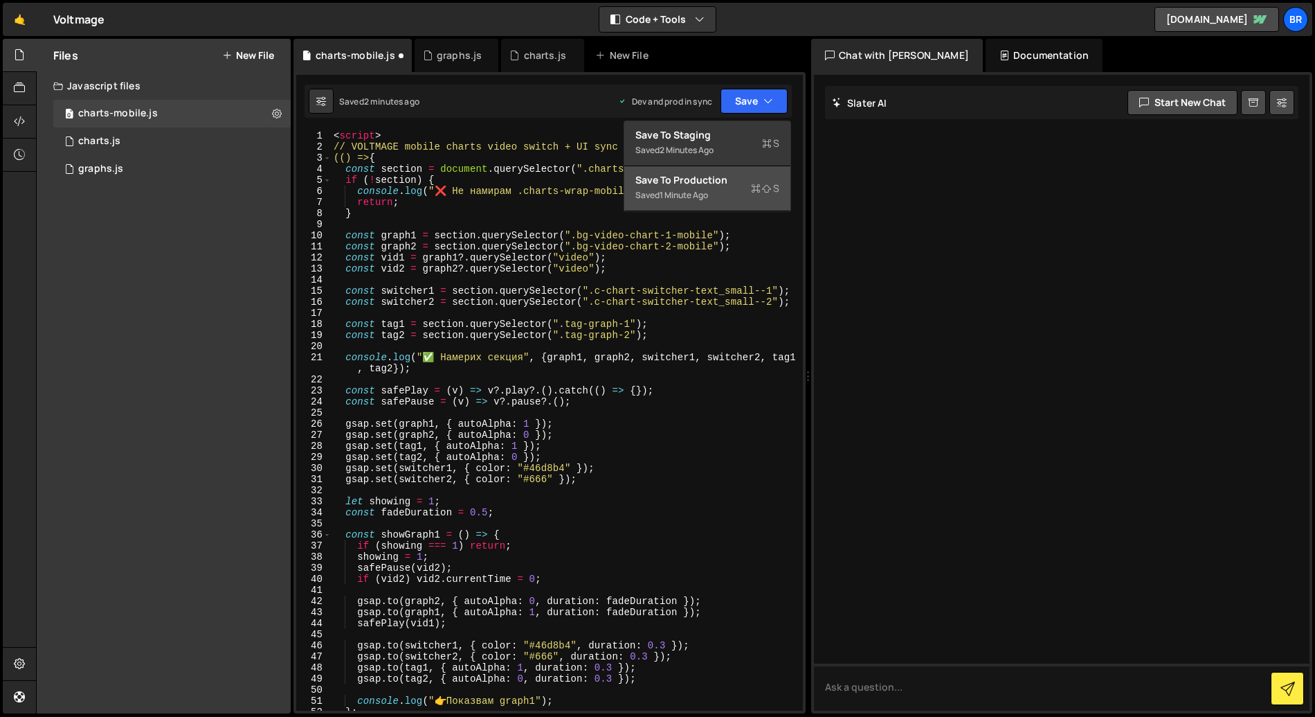
click at [728, 188] on div "Saved 1 minute ago" at bounding box center [708, 195] width 144 height 17
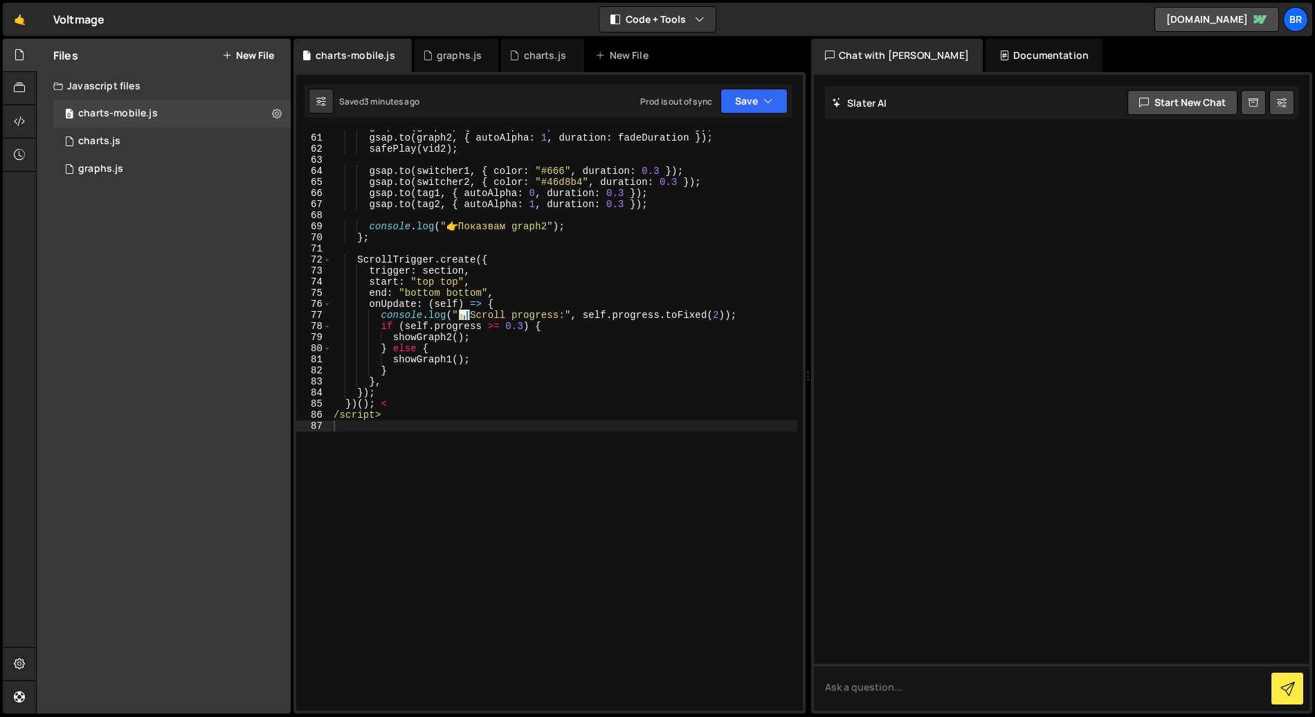
click at [473, 390] on div "gsap . to ( graph1 , { autoAlpha : 0 , duration : fadeDuration }) ; gsap . to (…" at bounding box center [564, 422] width 467 height 602
type textarea "/script>"
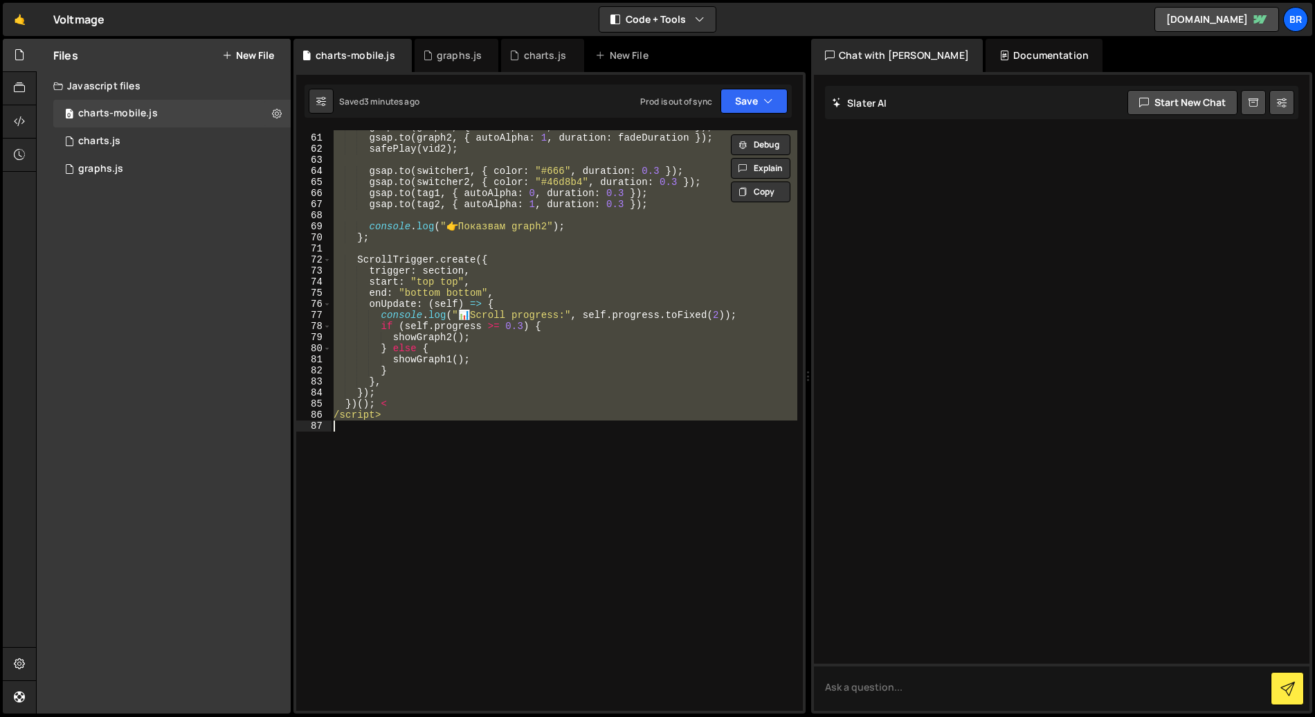
paste textarea
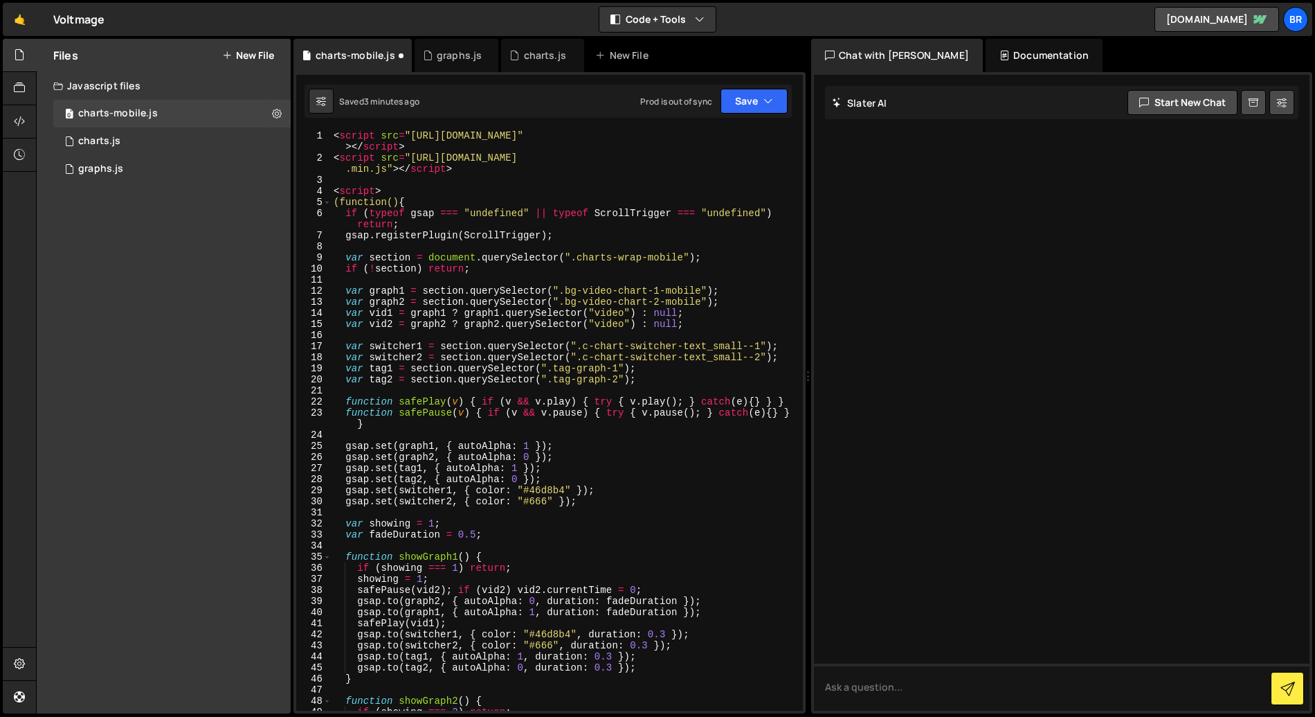
scroll to position [0, 0]
click at [741, 105] on button "Save" at bounding box center [754, 101] width 67 height 25
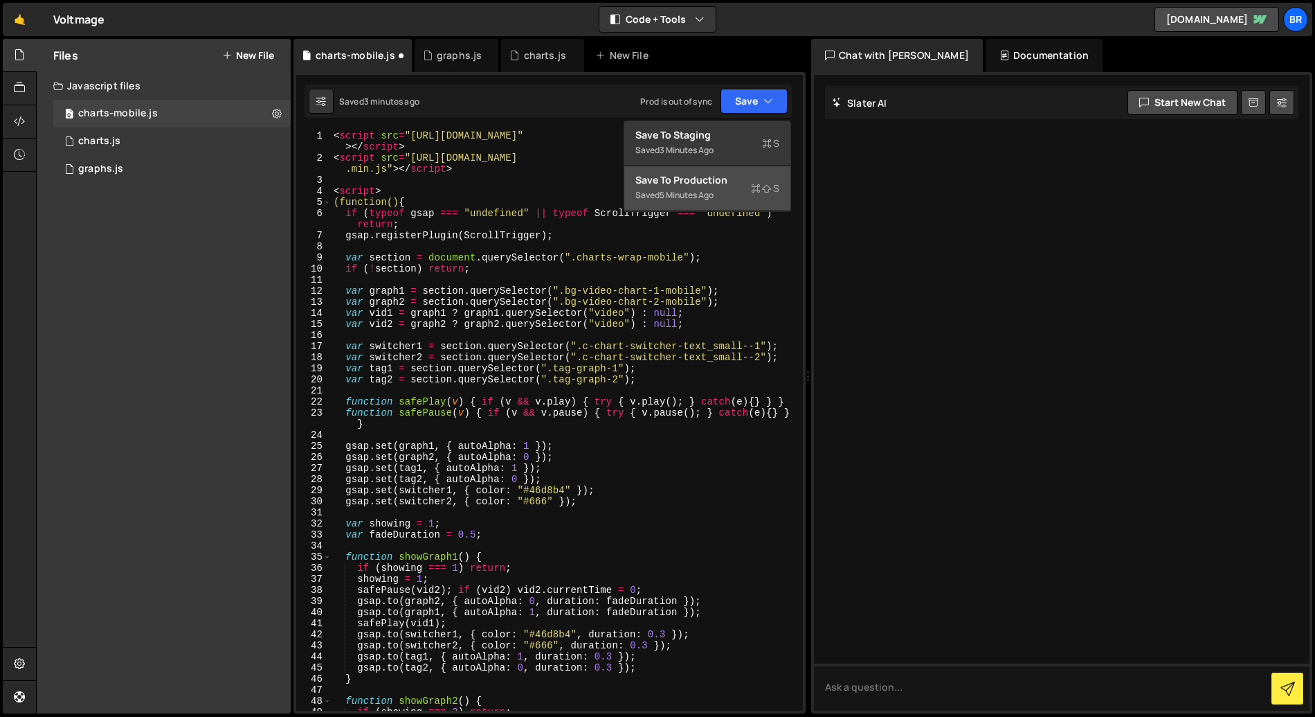
click at [709, 188] on div "Saved 5 minutes ago" at bounding box center [708, 195] width 144 height 17
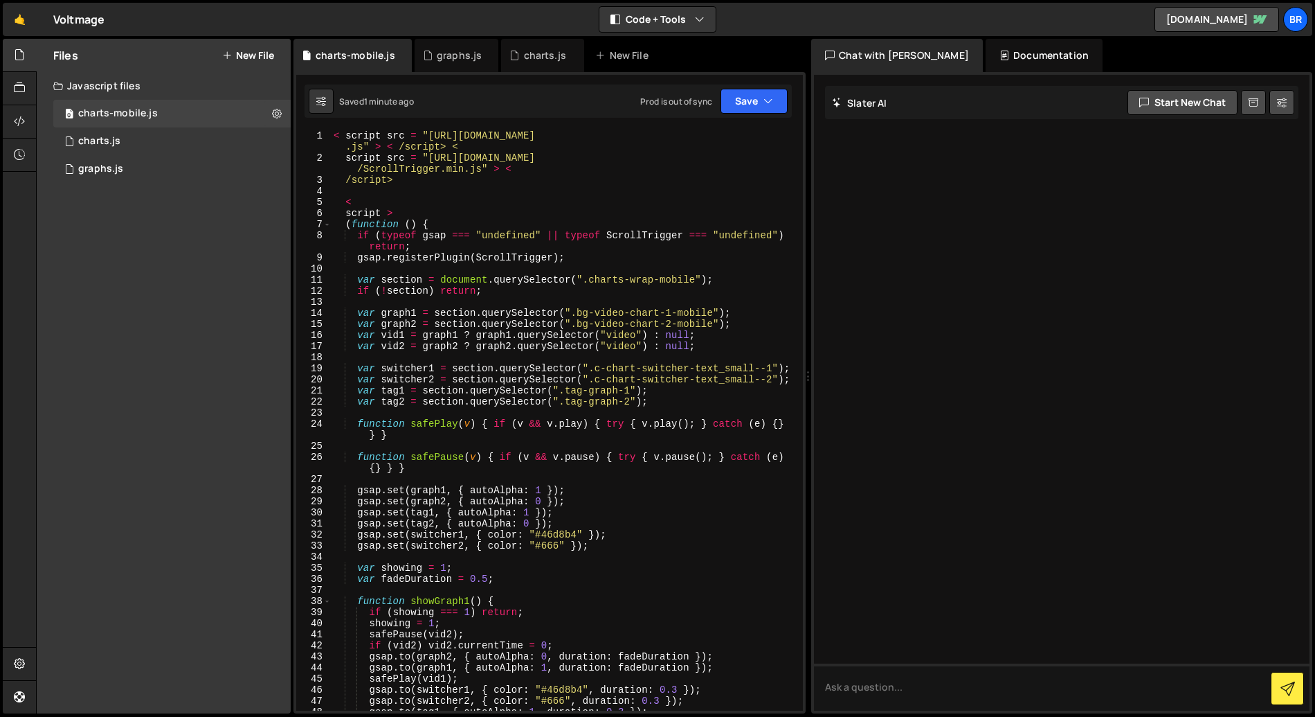
click at [548, 485] on div "< script src = "https://cdnjs.cloudflare.com/ajax/libs/gsap/3.12.5/gsap.min .js…" at bounding box center [564, 436] width 467 height 613
type textarea "/script>"
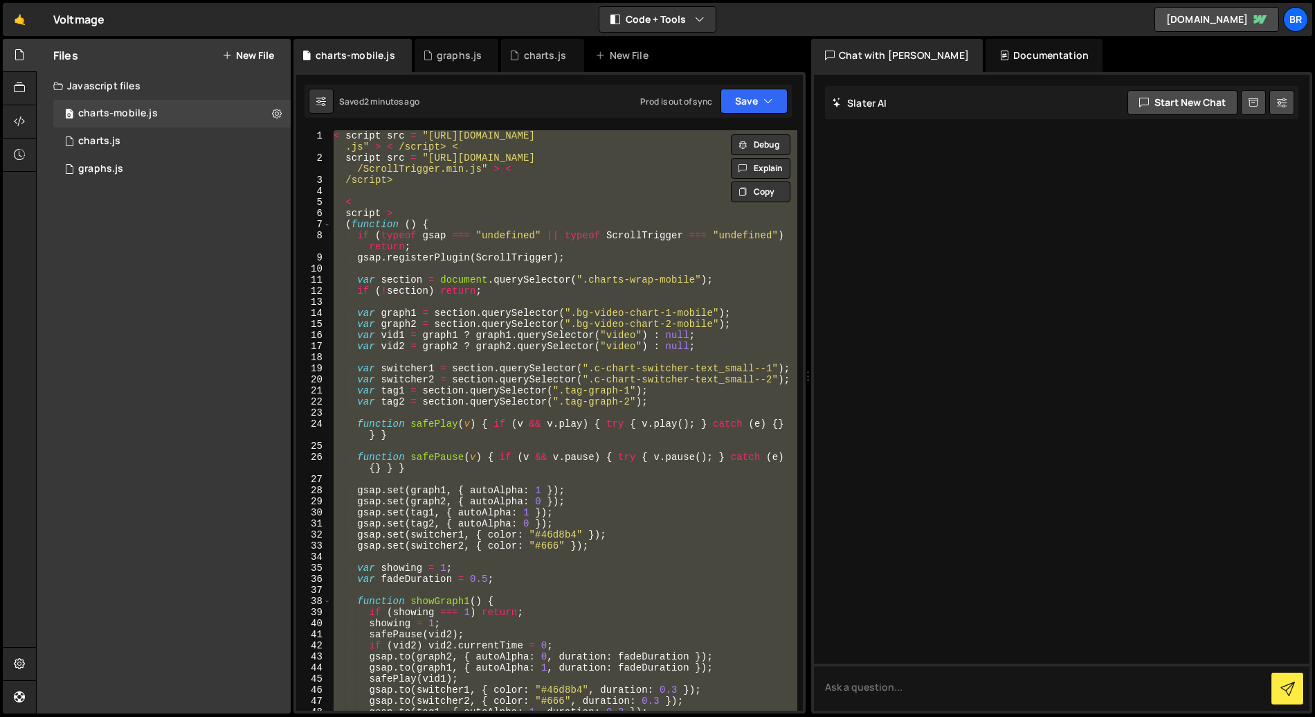
paste textarea
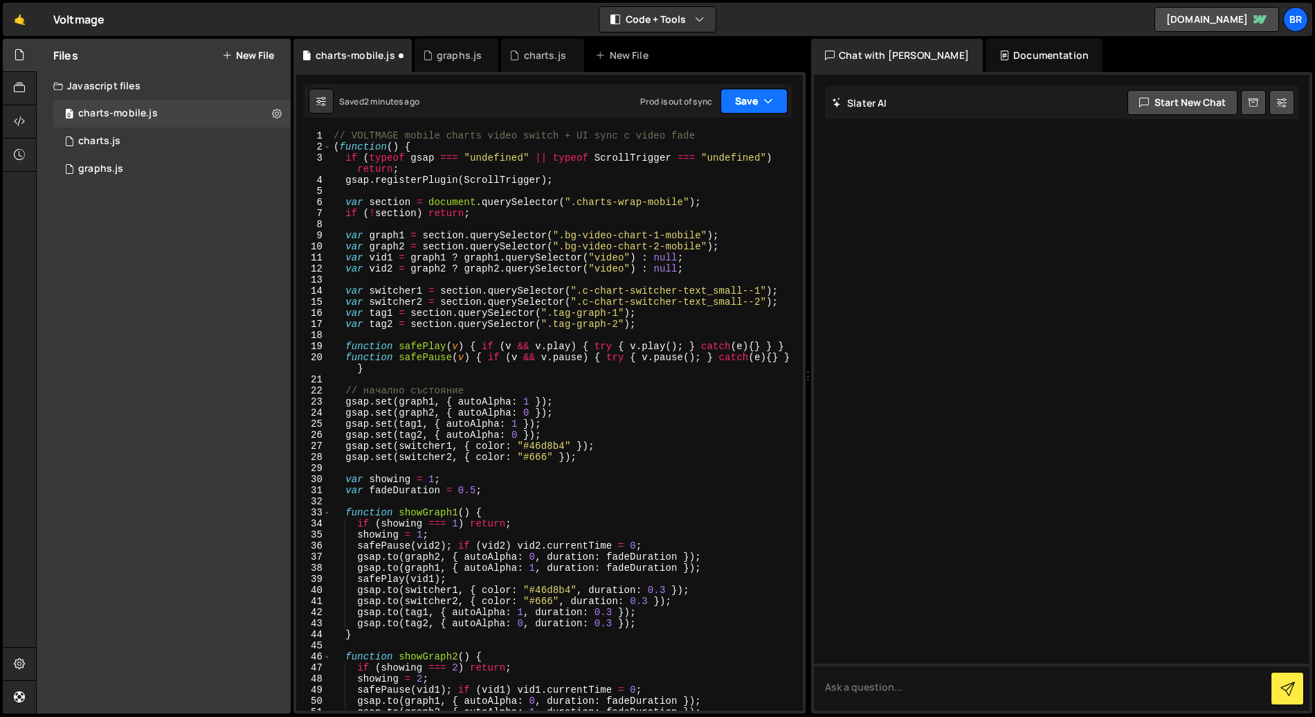
click at [745, 104] on button "Save" at bounding box center [754, 101] width 67 height 25
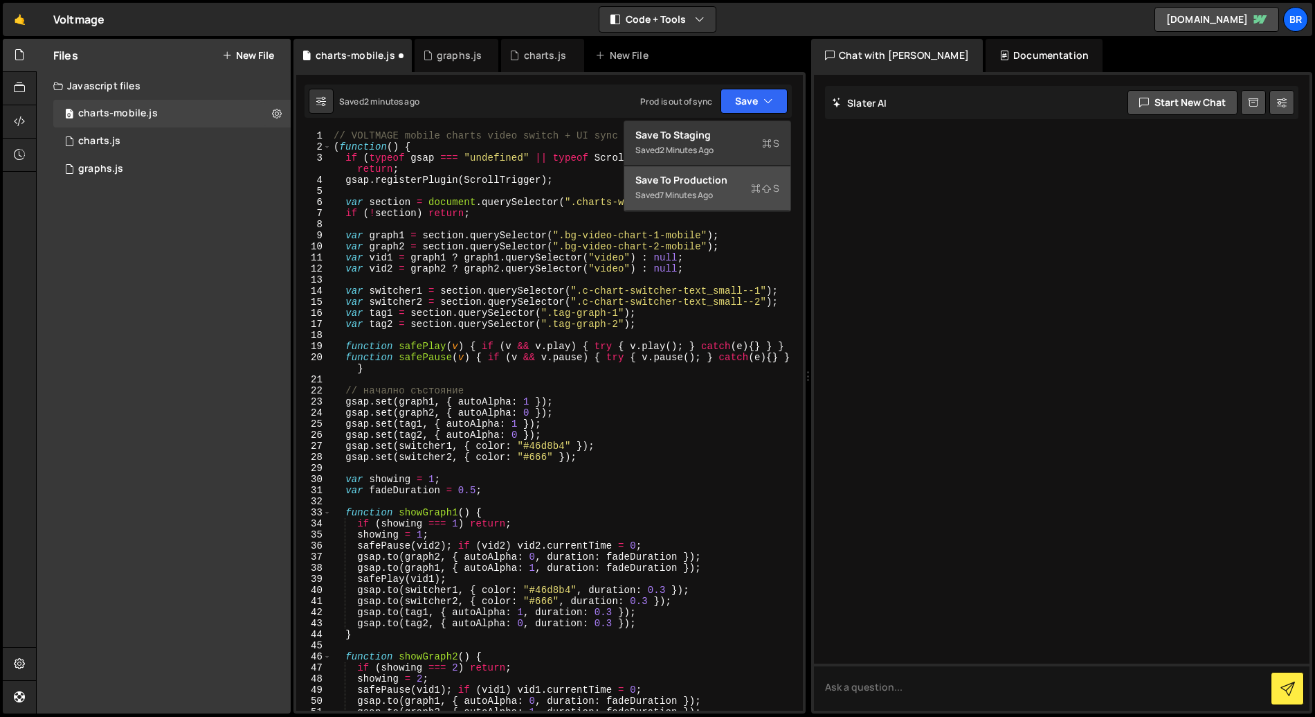
click at [727, 190] on div "Saved 7 minutes ago" at bounding box center [708, 195] width 144 height 17
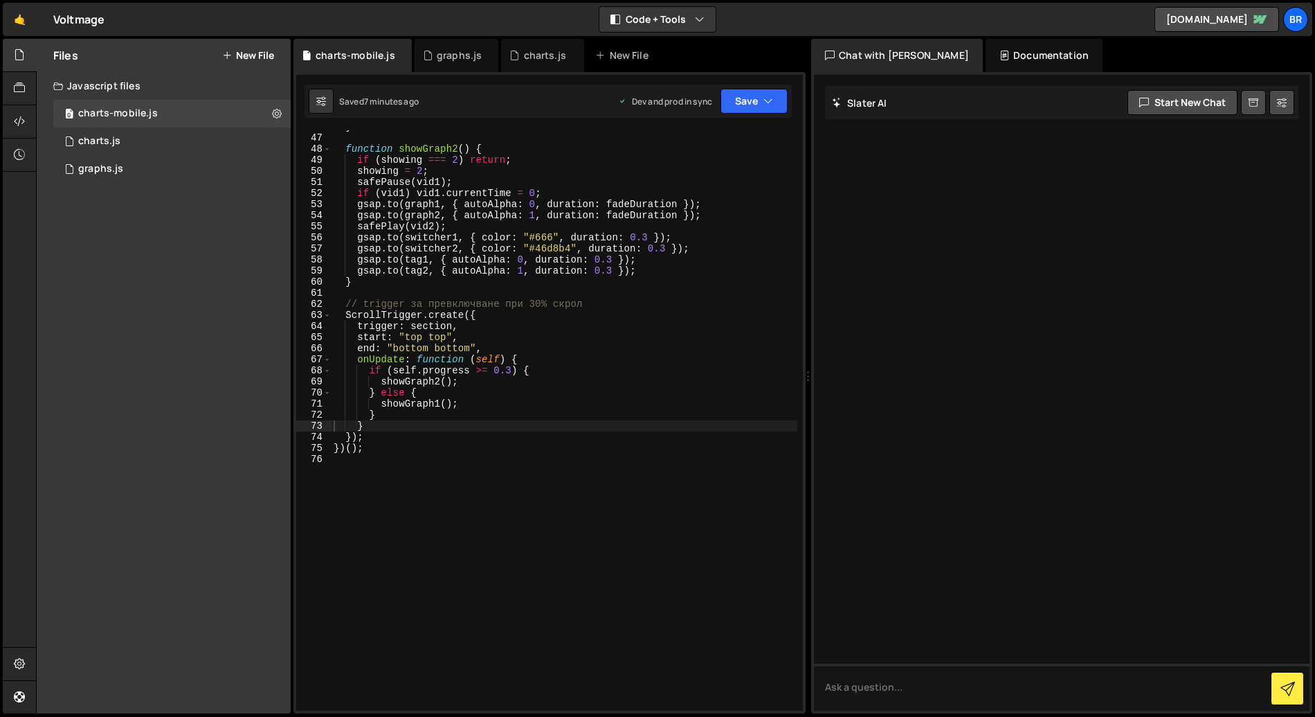
click at [437, 397] on div "} function showGraph2 ( ) { if ( showing === 2 ) return ; showing = 2 ; safePau…" at bounding box center [564, 422] width 467 height 602
type textarea "})();"
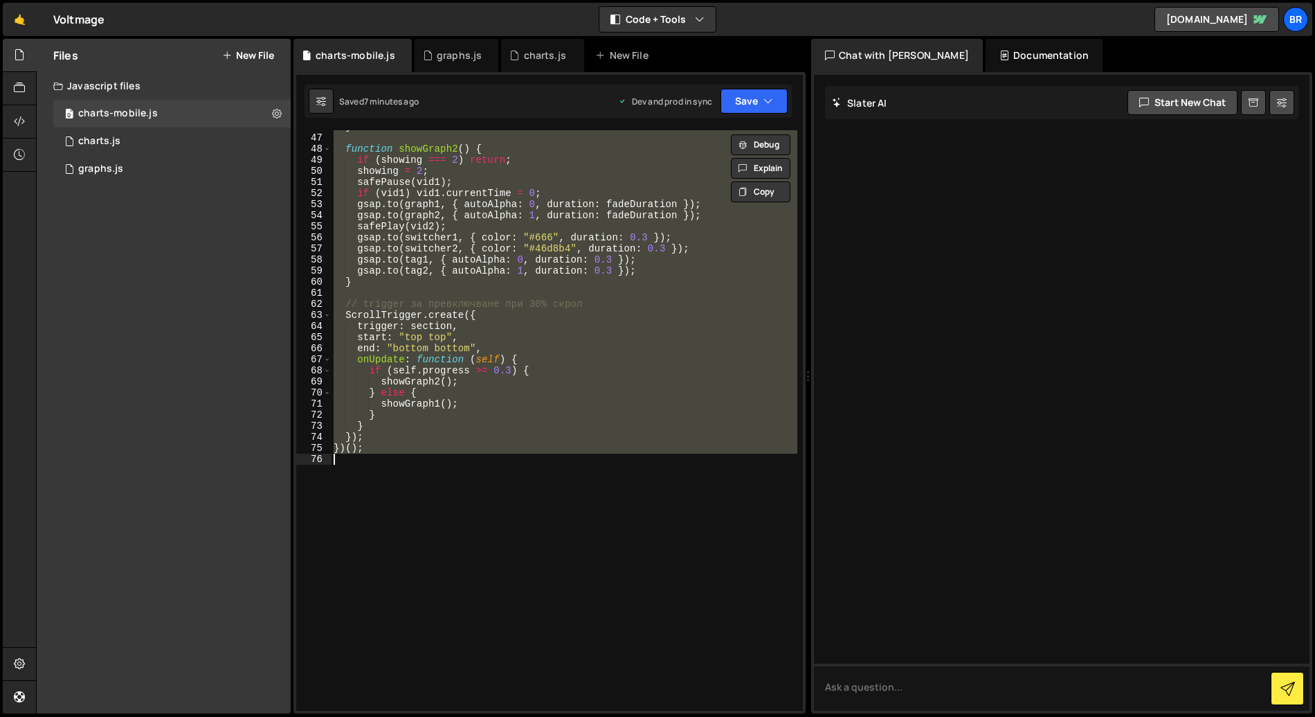
paste textarea
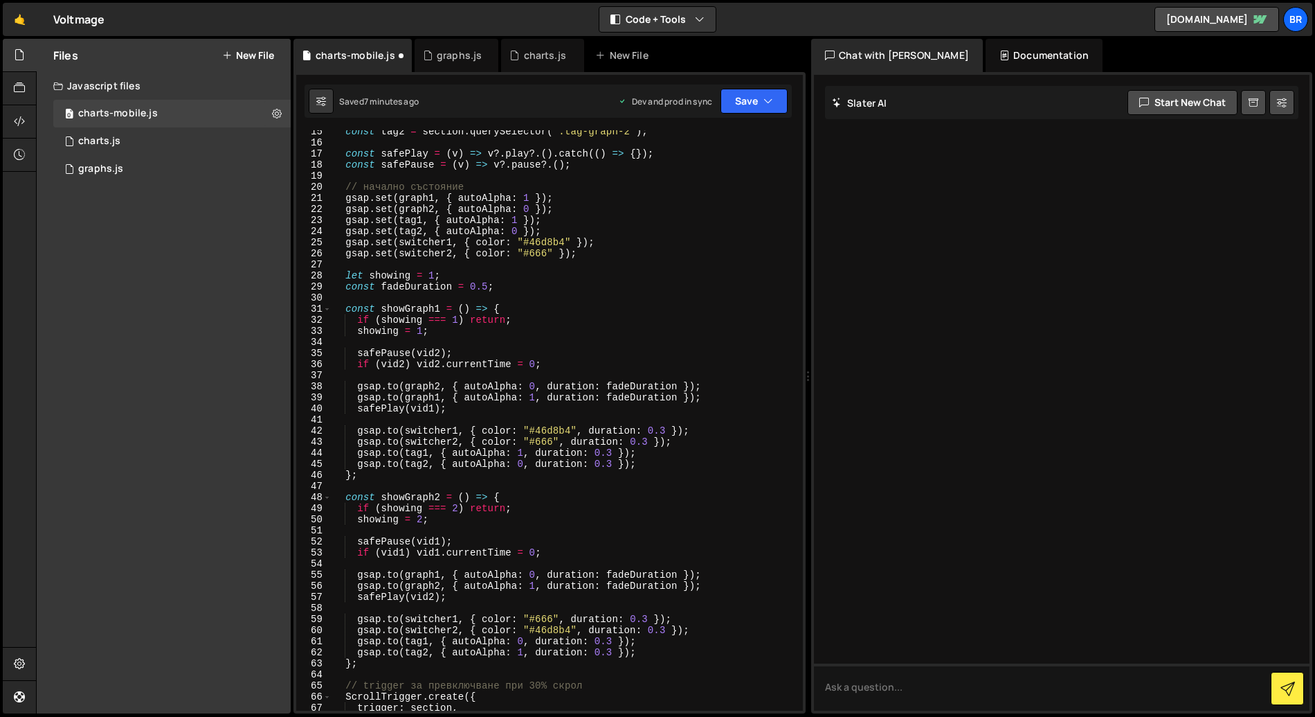
scroll to position [0, 0]
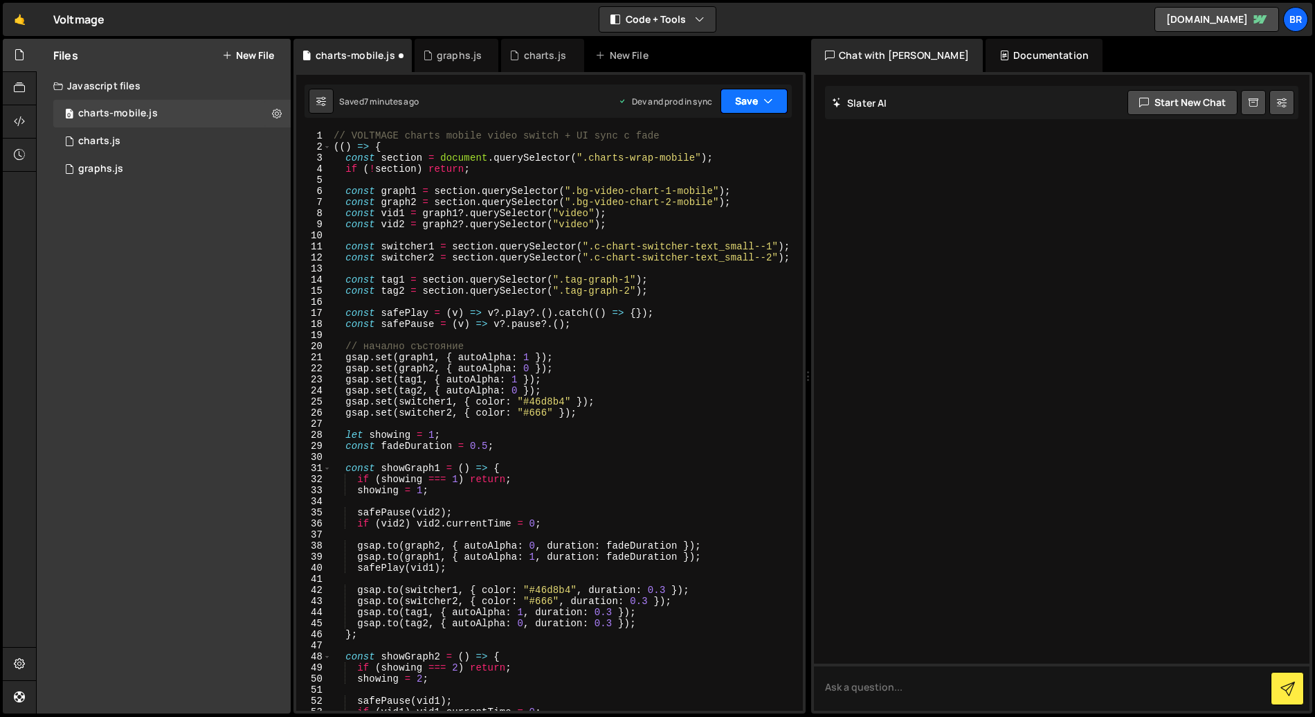
click at [757, 102] on button "Save" at bounding box center [754, 101] width 67 height 25
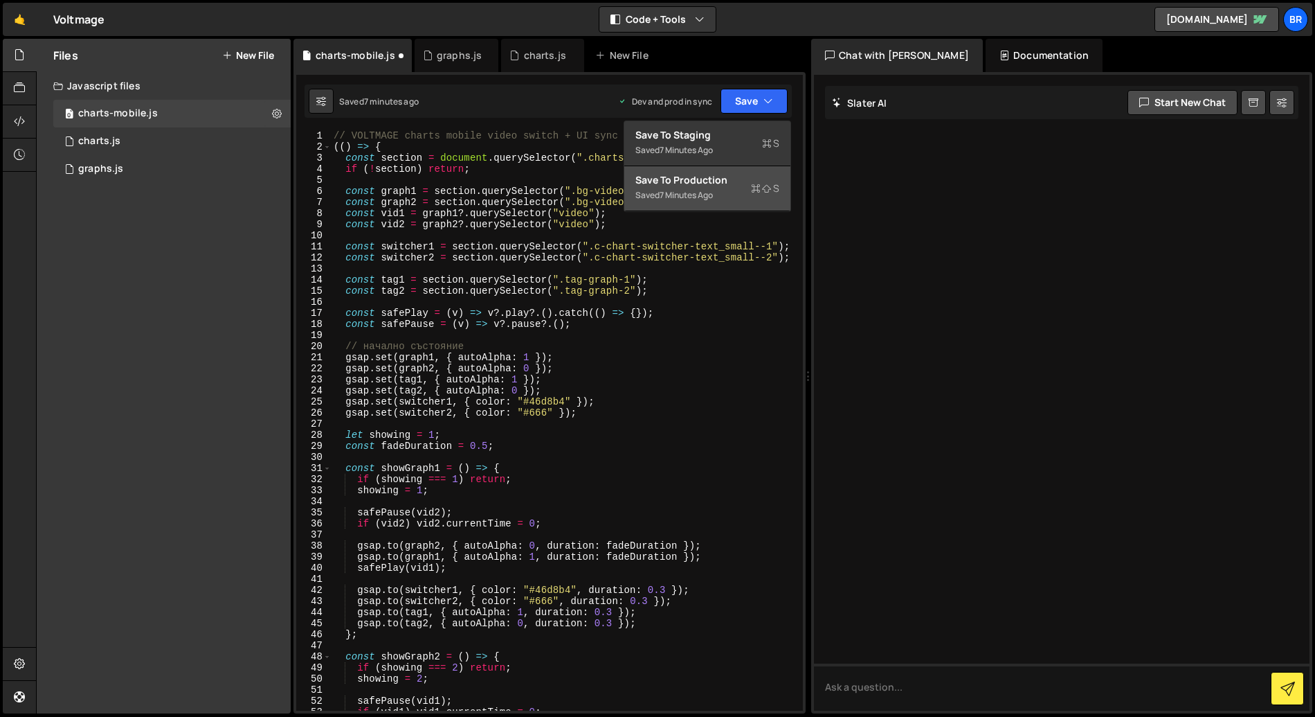
click at [723, 187] on div "Saved 7 minutes ago" at bounding box center [708, 195] width 144 height 17
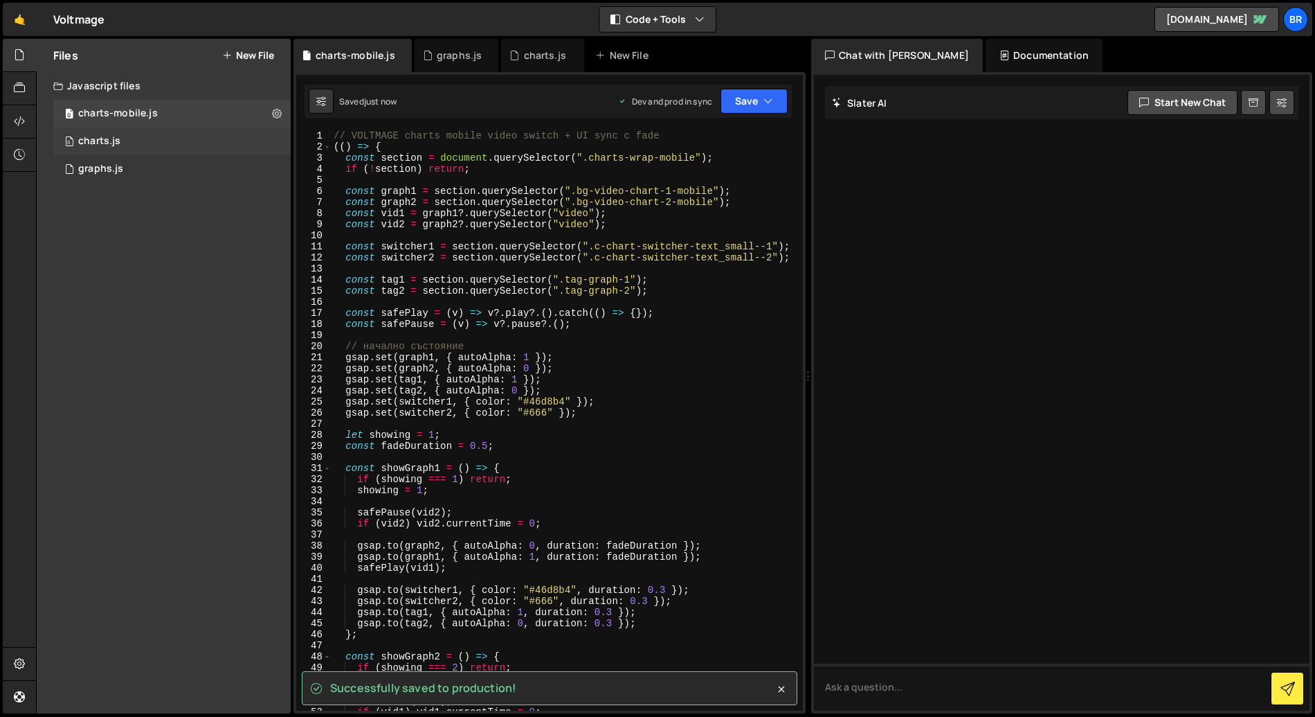
click at [132, 146] on div "0 charts.js 0" at bounding box center [171, 141] width 237 height 28
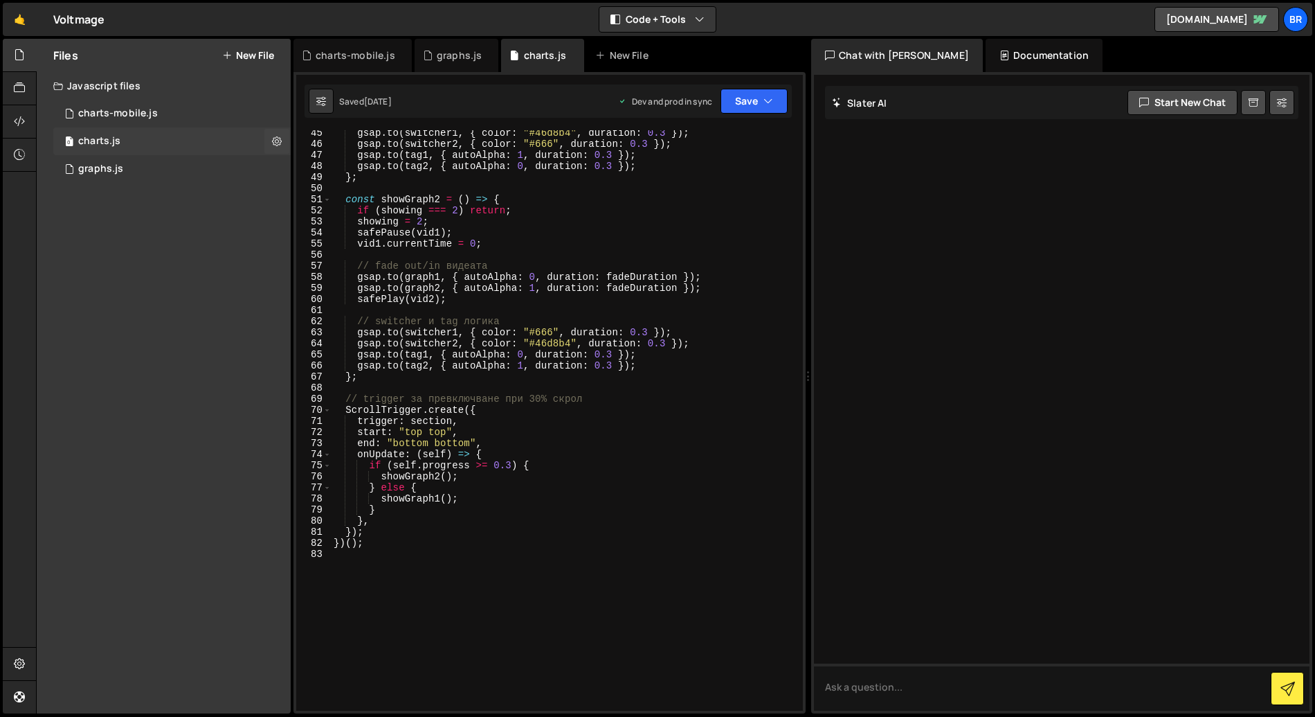
scroll to position [484, 0]
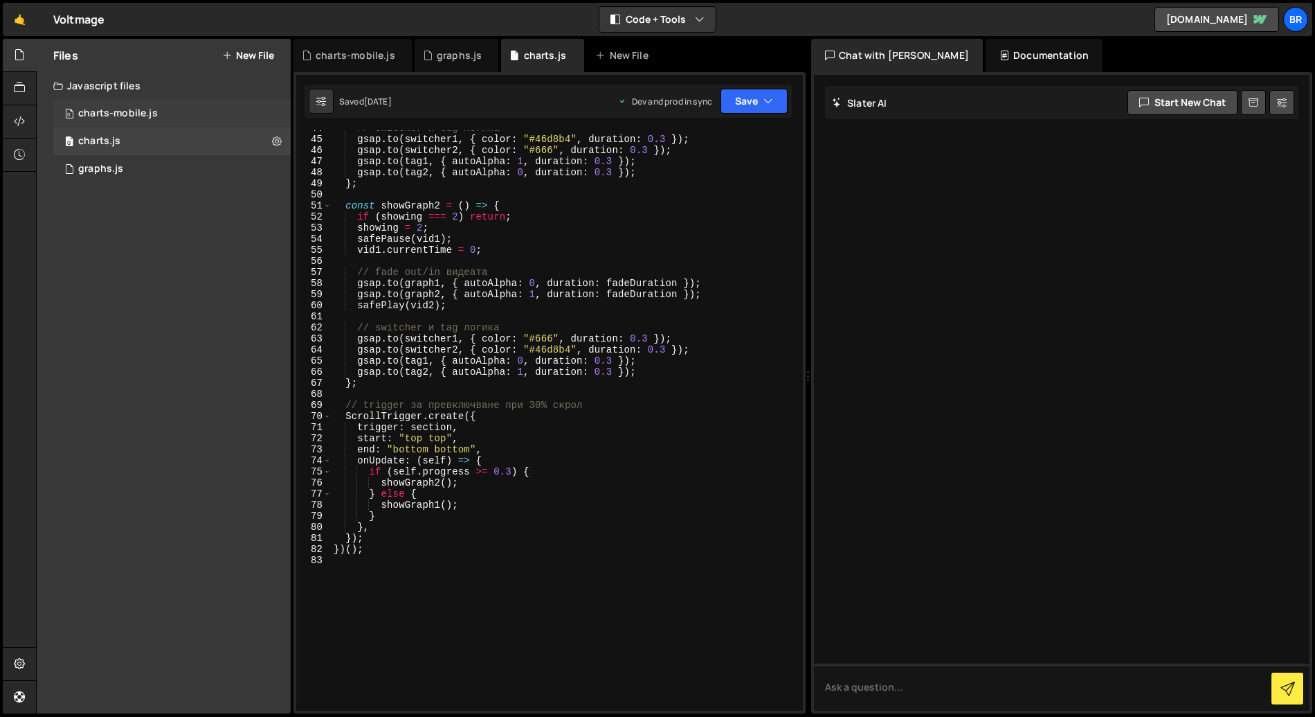
click at [138, 107] on div "charts-mobile.js" at bounding box center [118, 113] width 80 height 12
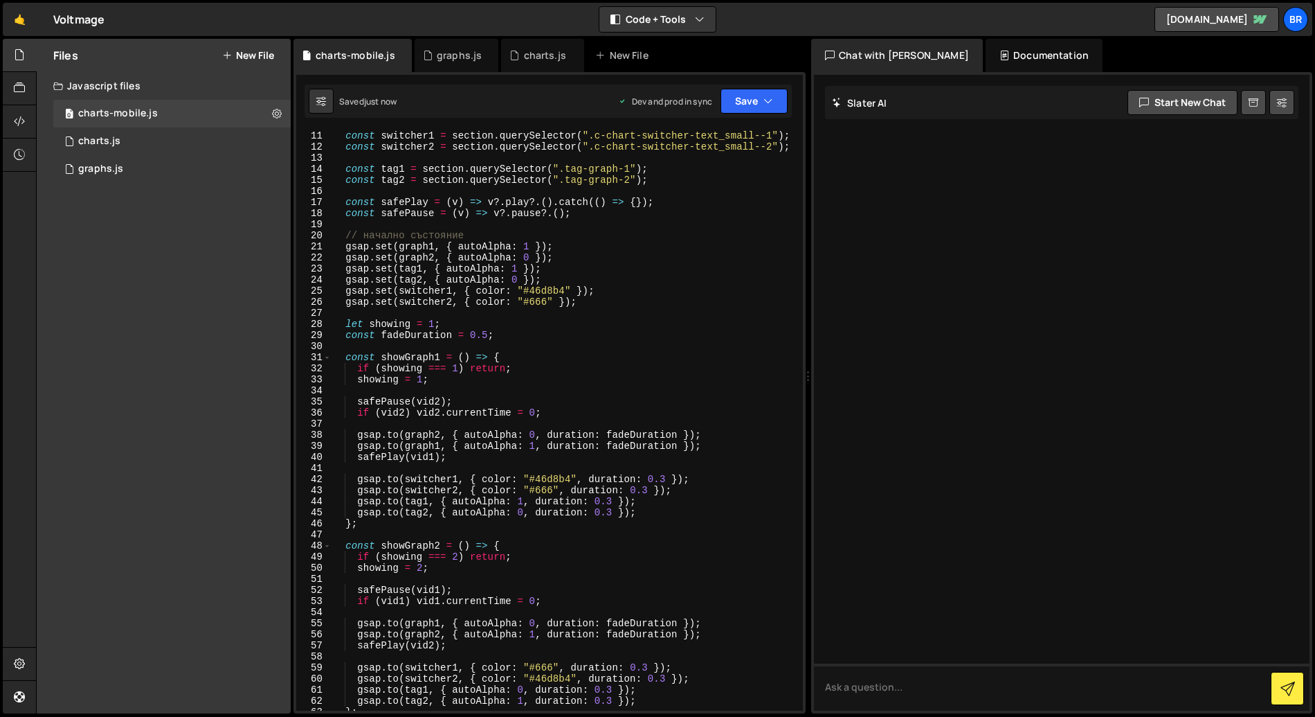
scroll to position [0, 0]
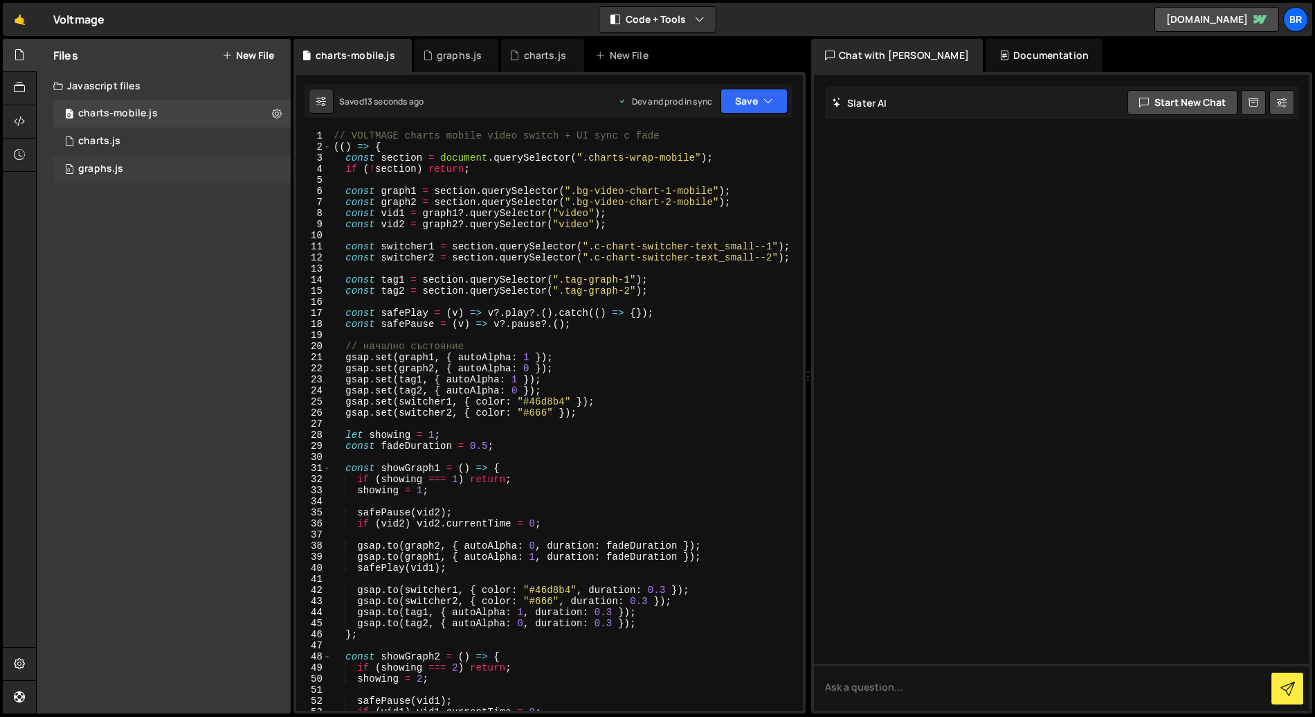
click at [161, 162] on div "0 graphs.js 0" at bounding box center [171, 169] width 237 height 28
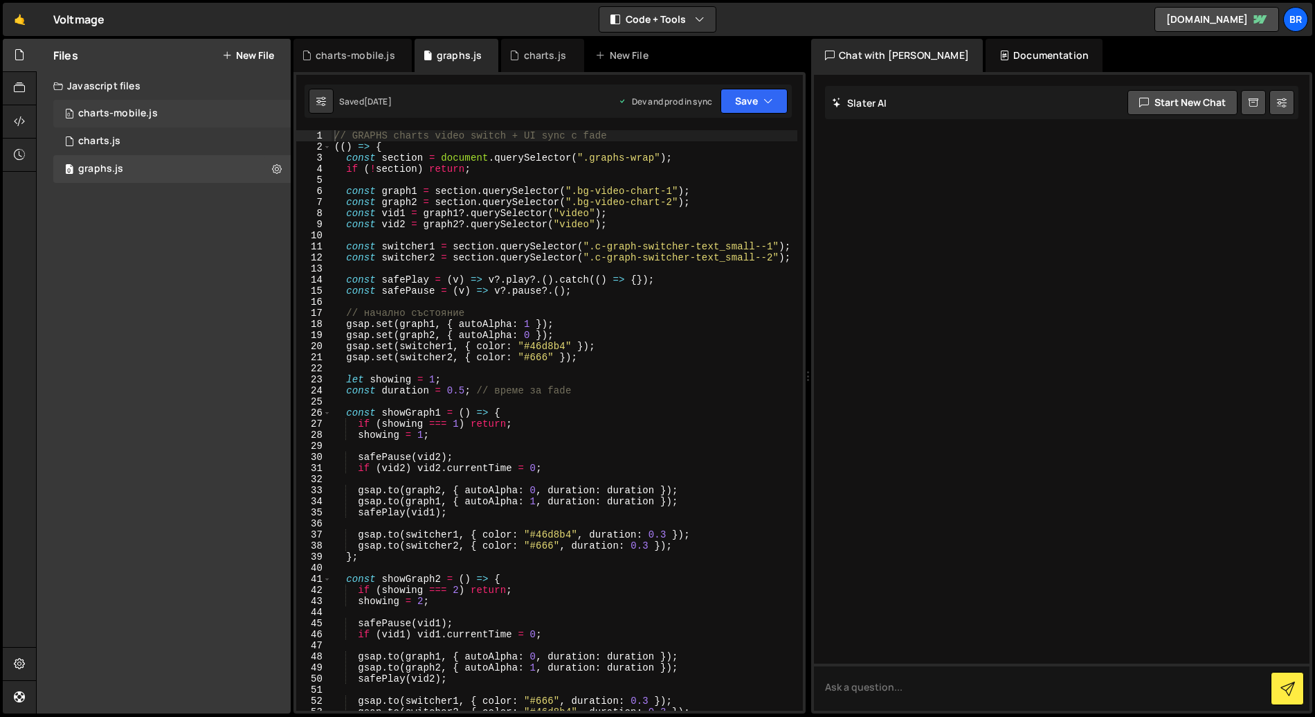
click at [163, 123] on div "0 charts-mobile.js 0" at bounding box center [171, 114] width 237 height 28
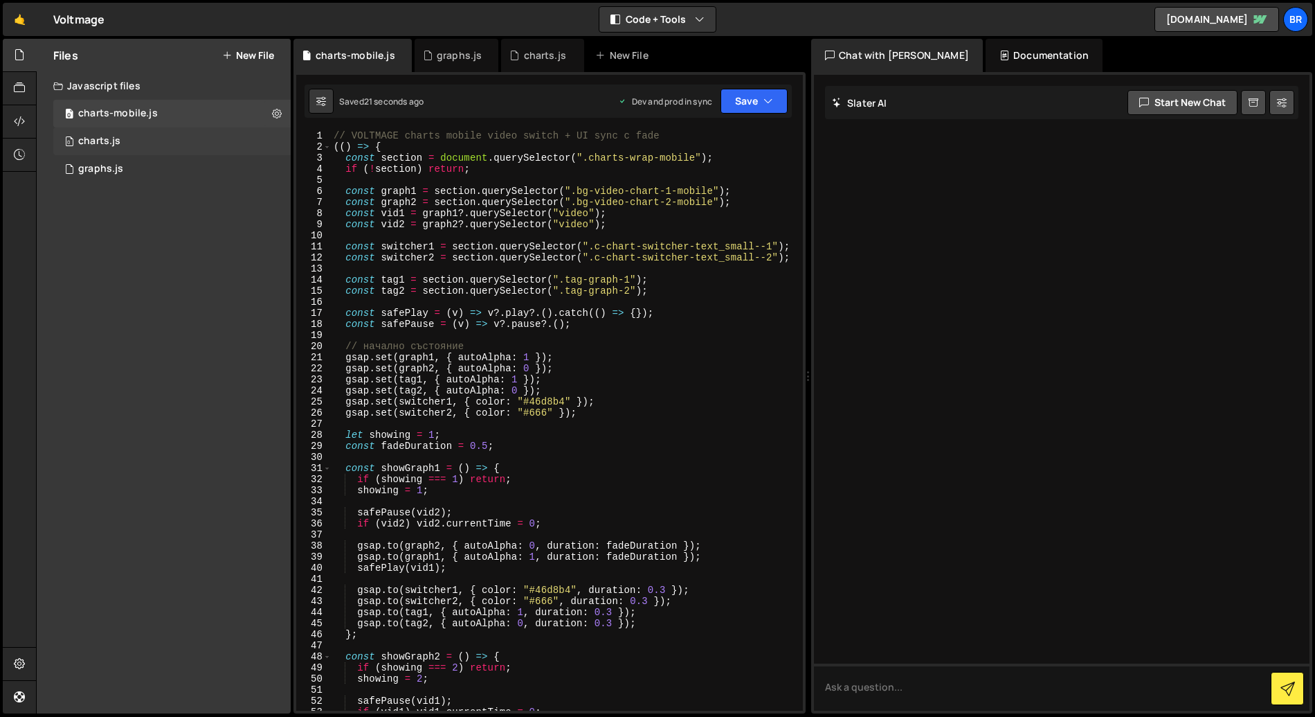
click at [154, 138] on div "0 charts.js 0" at bounding box center [171, 141] width 237 height 28
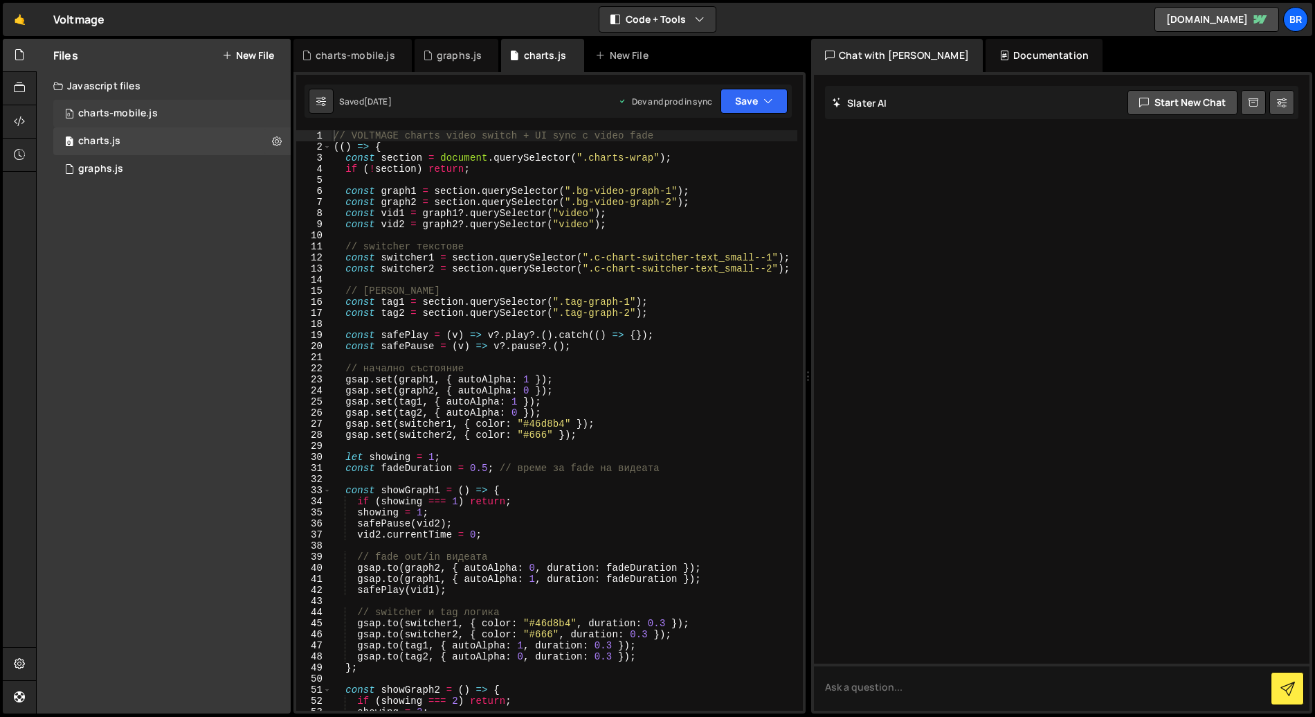
click at [154, 110] on div "charts-mobile.js" at bounding box center [118, 113] width 80 height 12
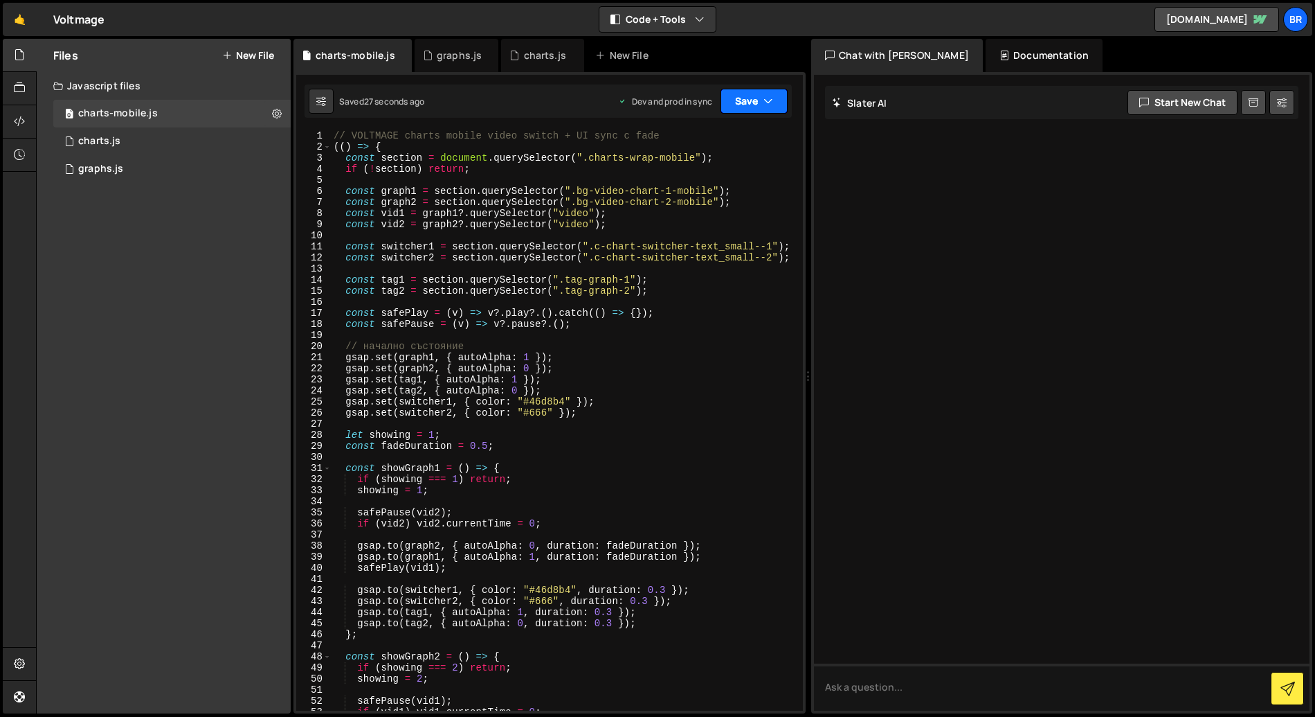
click at [747, 109] on button "Save" at bounding box center [754, 101] width 67 height 25
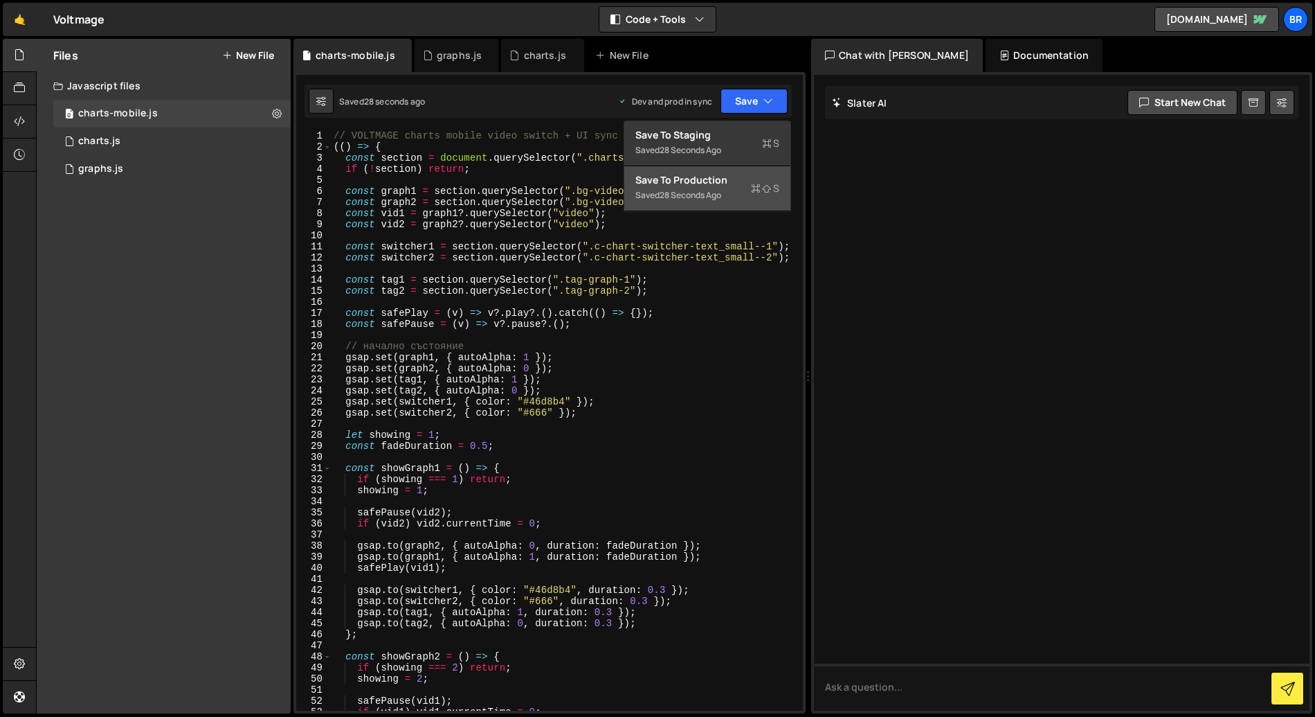
click at [721, 194] on div "28 seconds ago" at bounding box center [691, 195] width 62 height 12
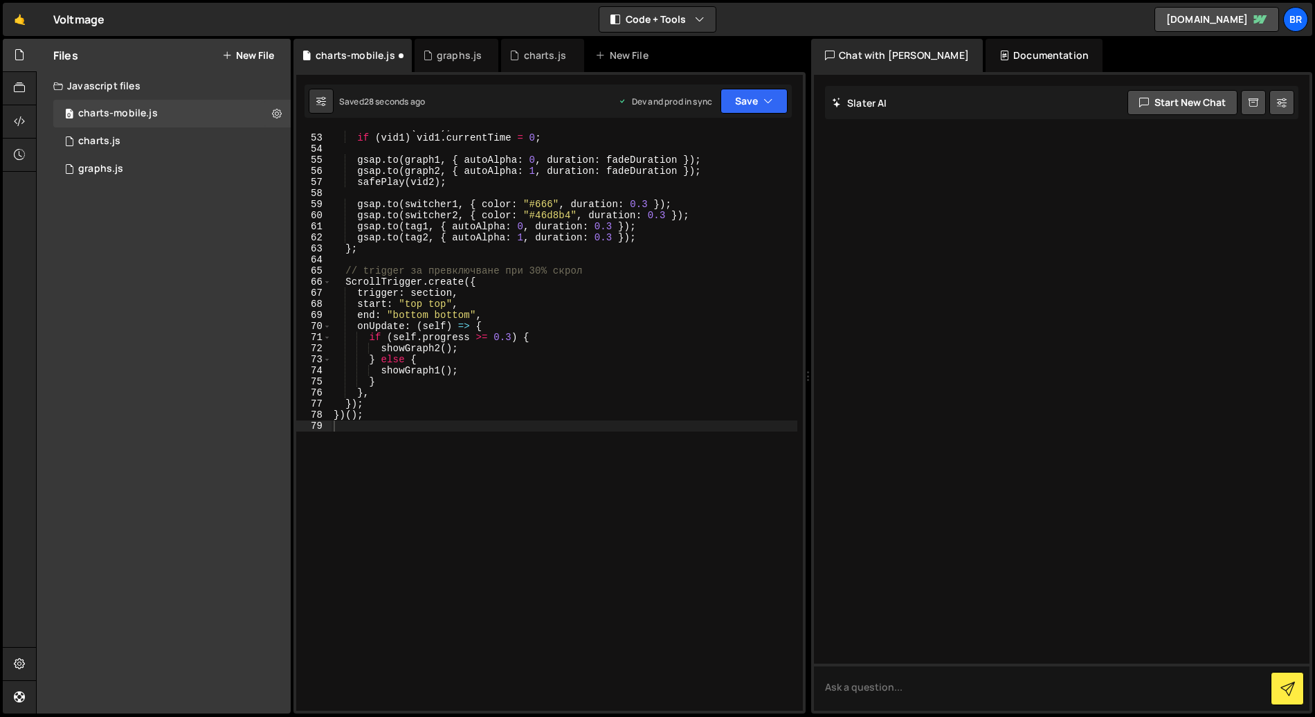
scroll to position [574, 0]
click at [21, 125] on icon at bounding box center [19, 121] width 11 height 15
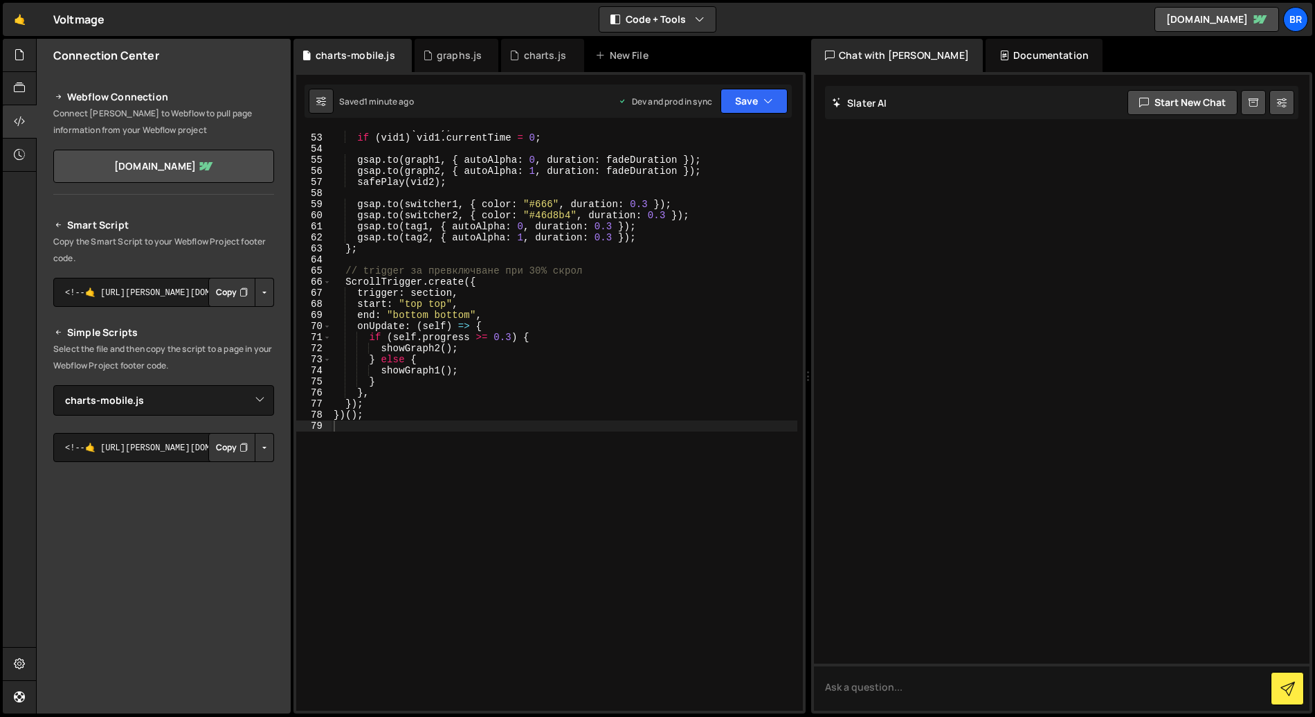
click at [225, 447] on button "Copy" at bounding box center [231, 447] width 47 height 29
